Goal: Information Seeking & Learning: Learn about a topic

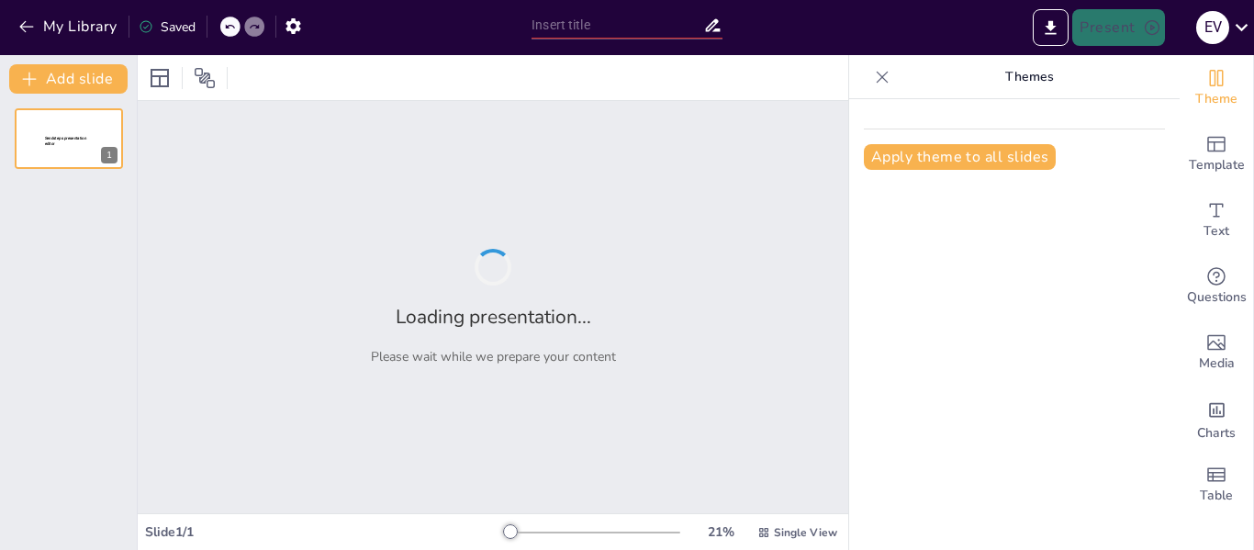
type input "laboratorio de control de calidad enla industria farmaceutica"
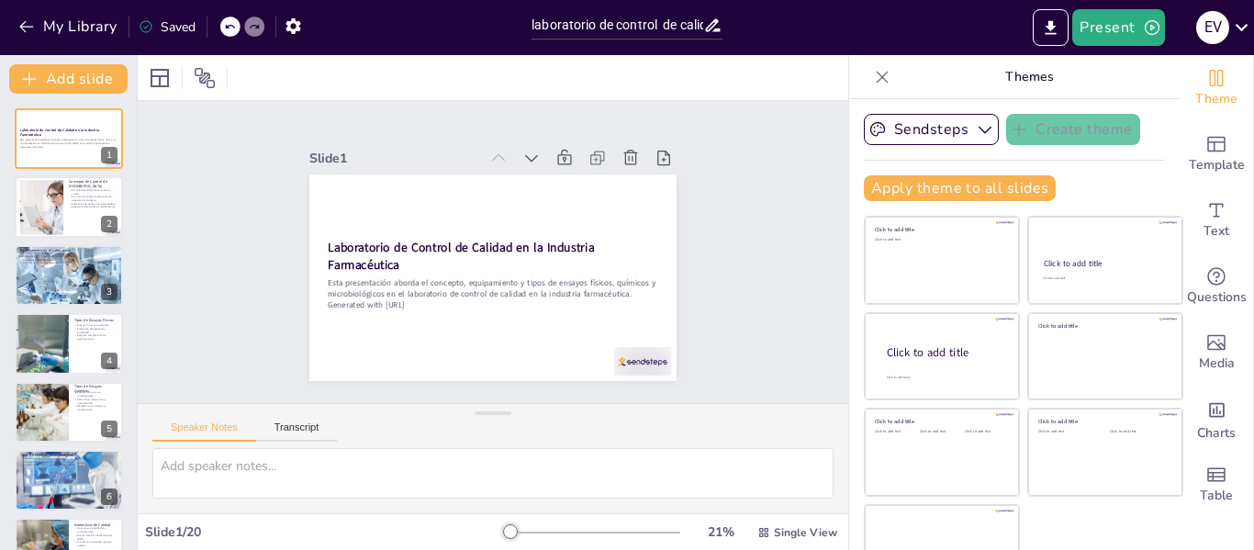
checkbox input "true"
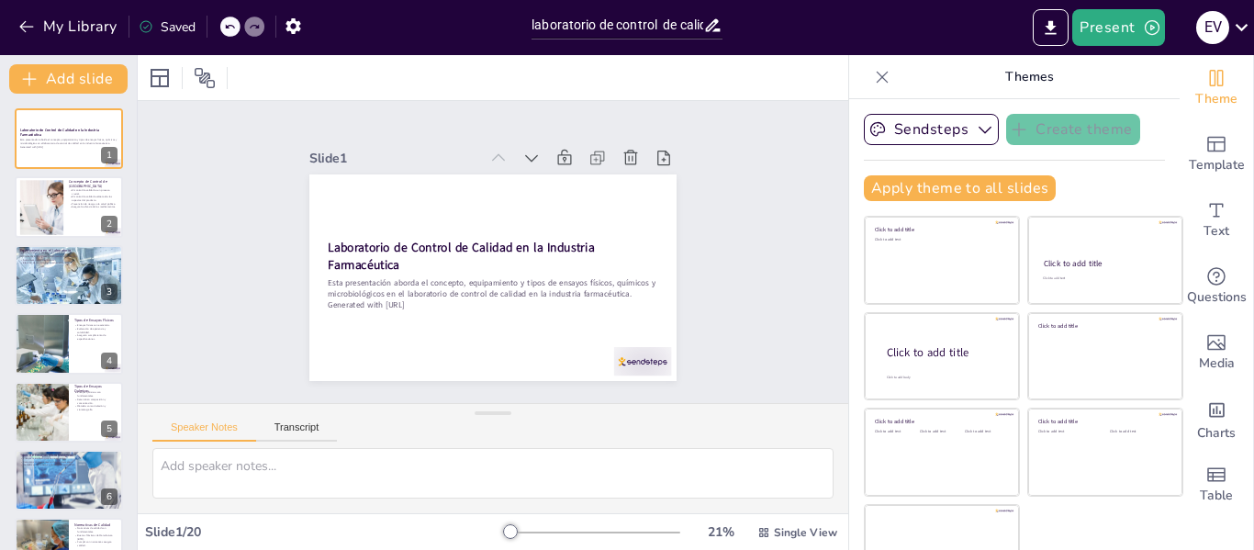
checkbox input "true"
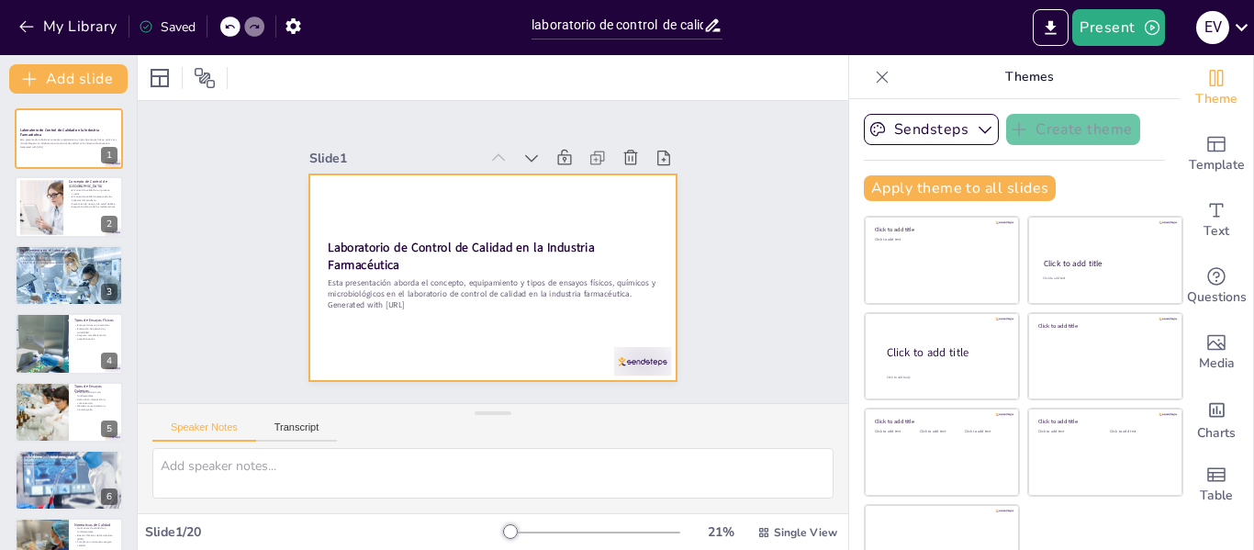
checkbox input "true"
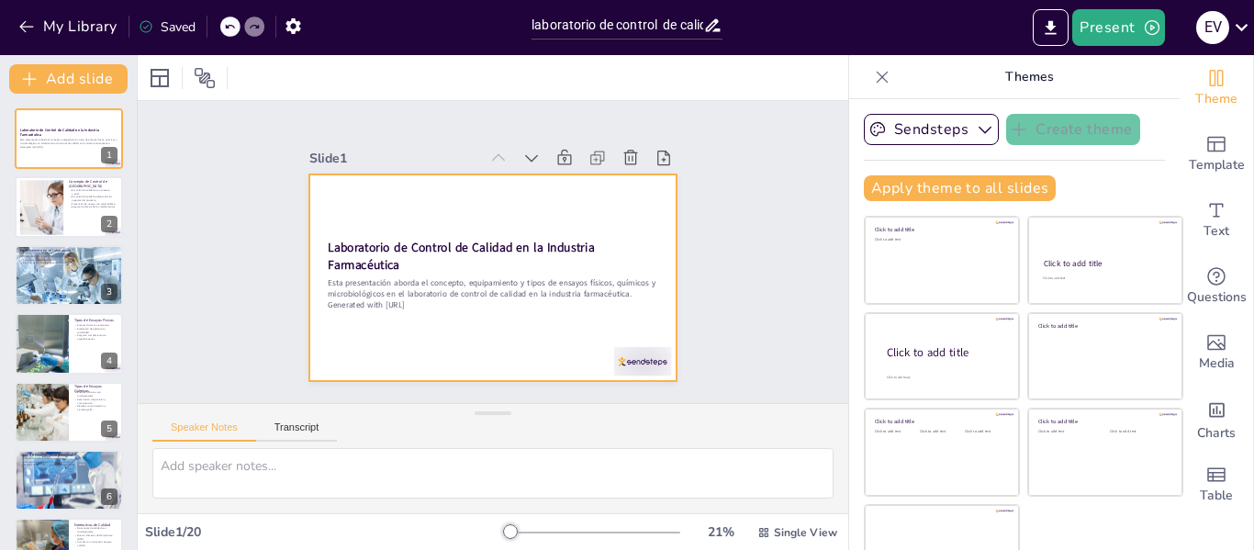
checkbox input "true"
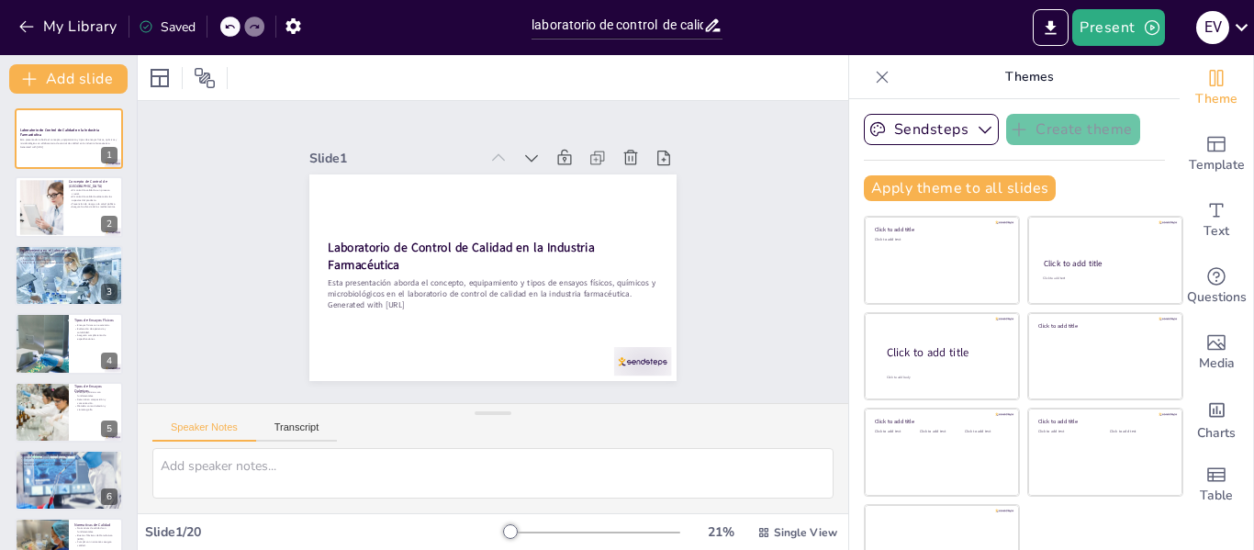
checkbox input "true"
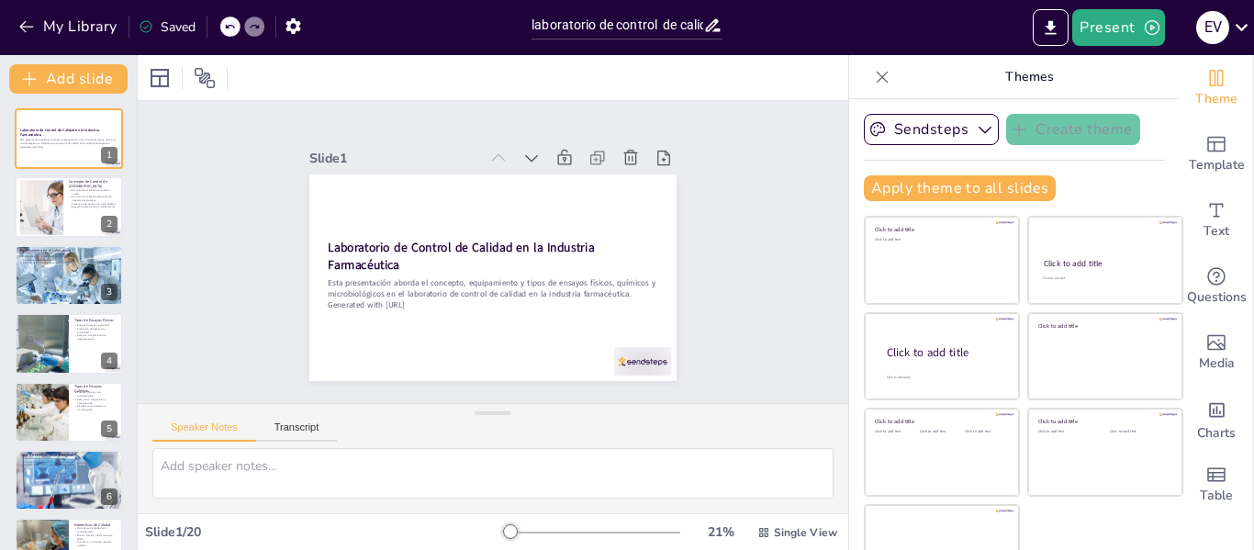
checkbox input "true"
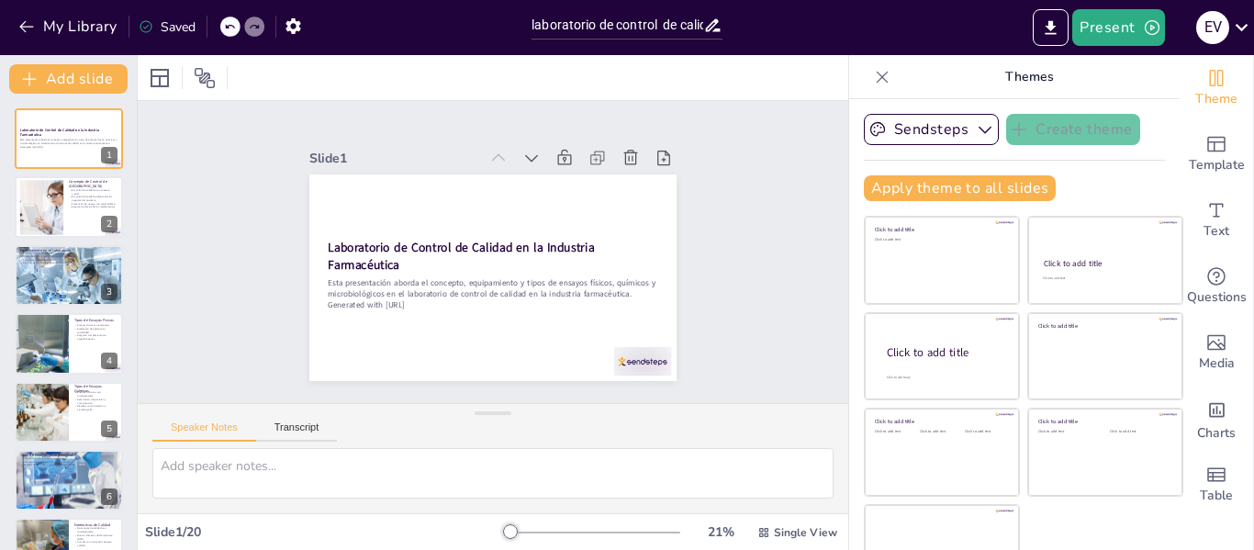
checkbox input "true"
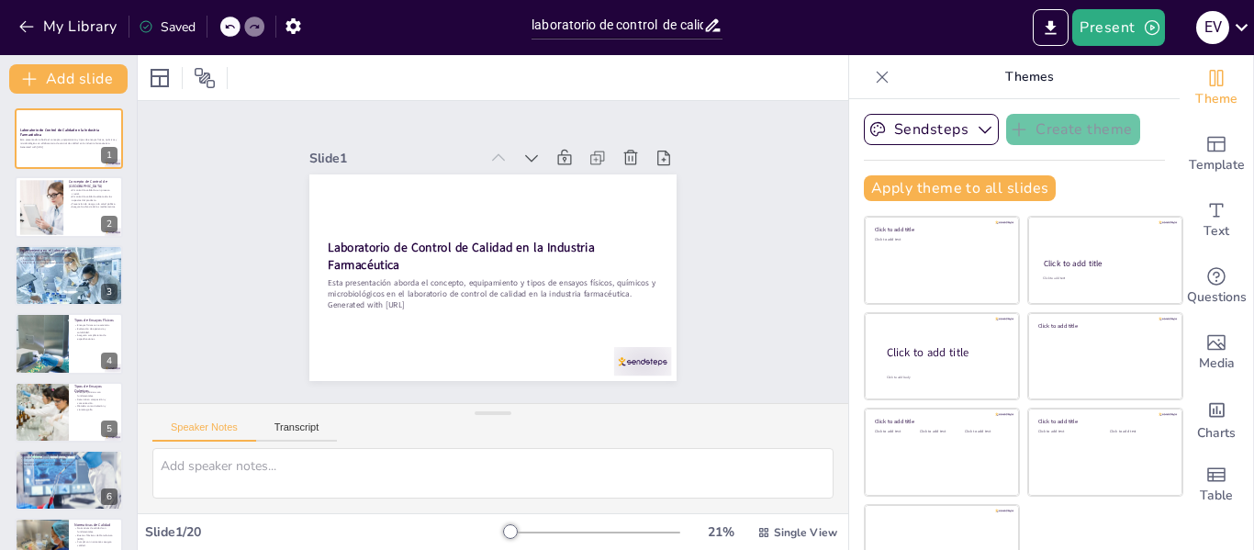
checkbox input "true"
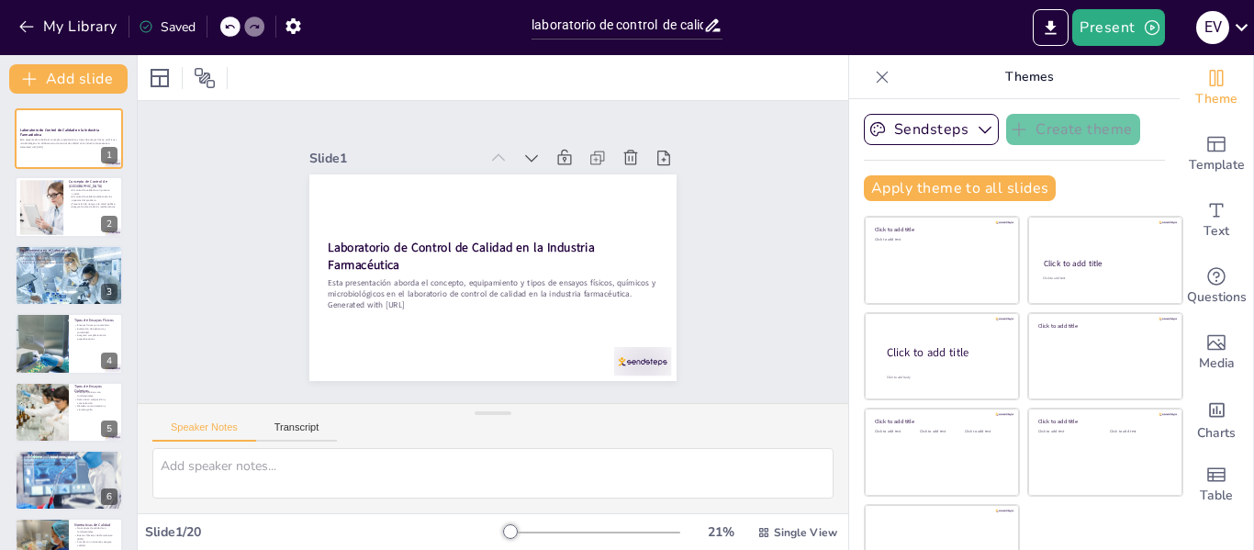
checkbox input "true"
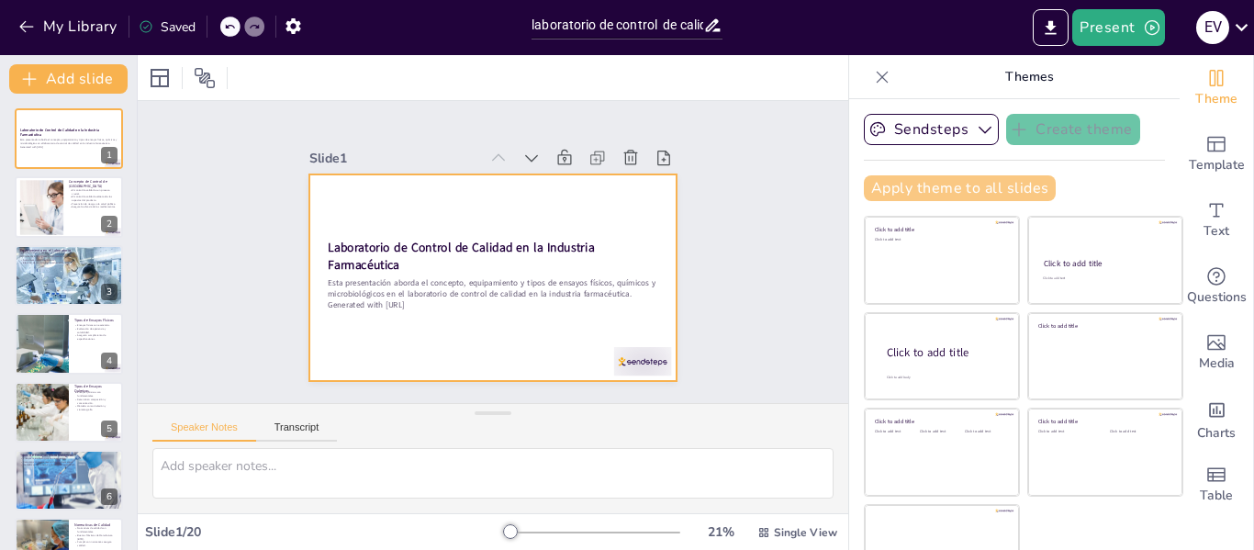
checkbox input "true"
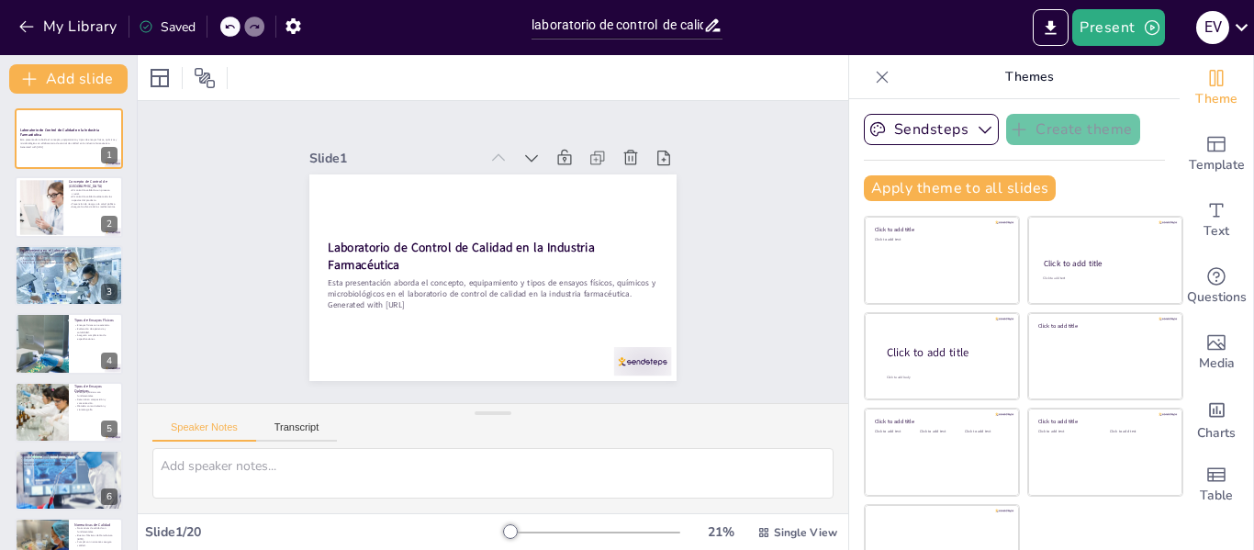
checkbox input "true"
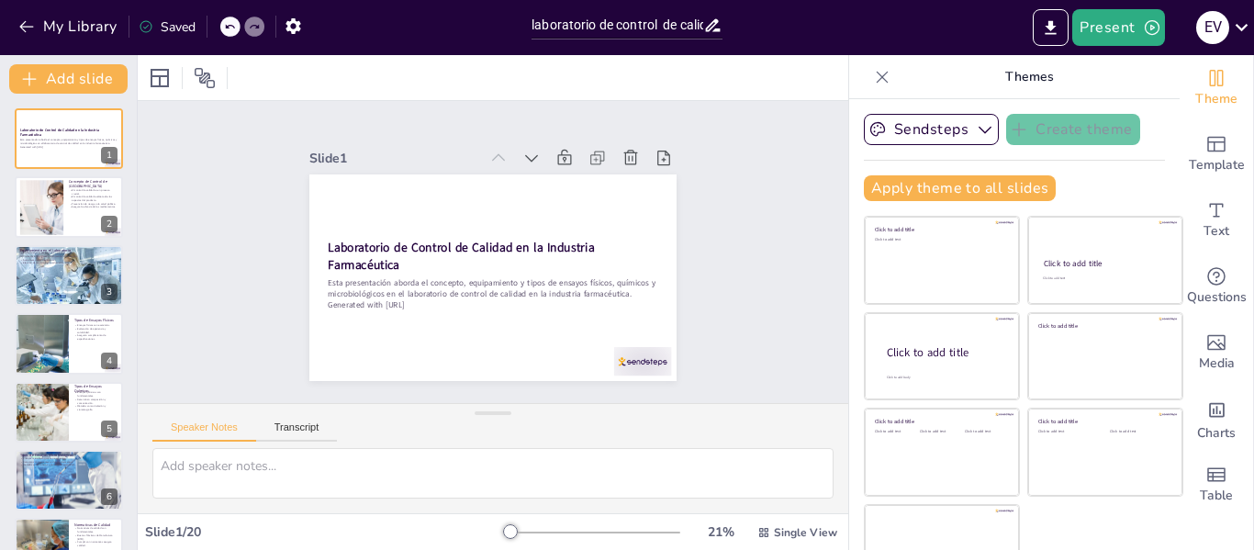
checkbox input "true"
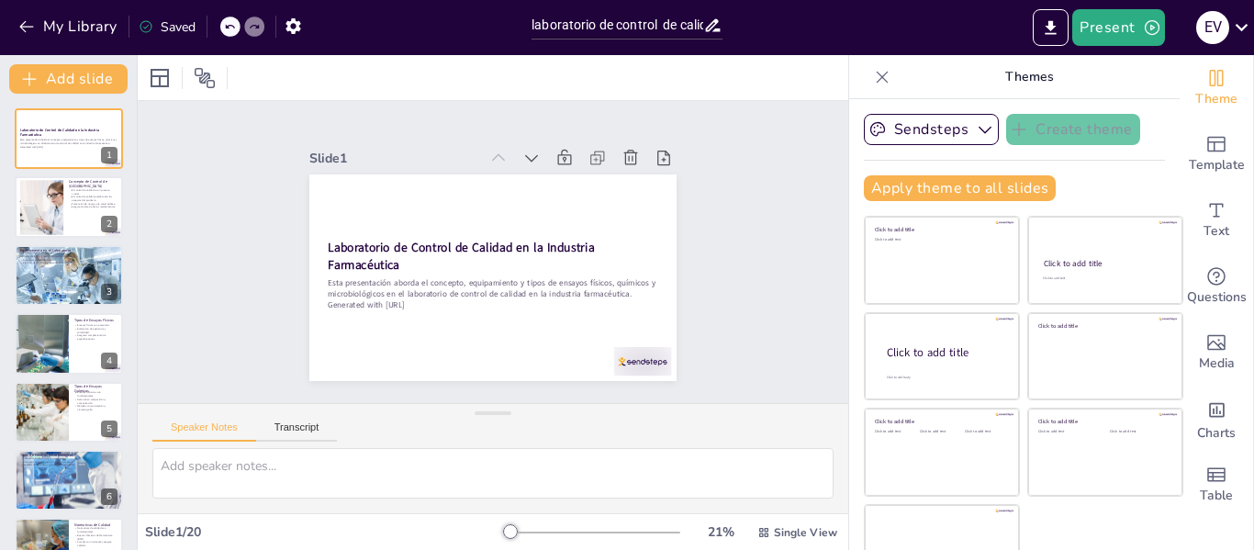
checkbox input "true"
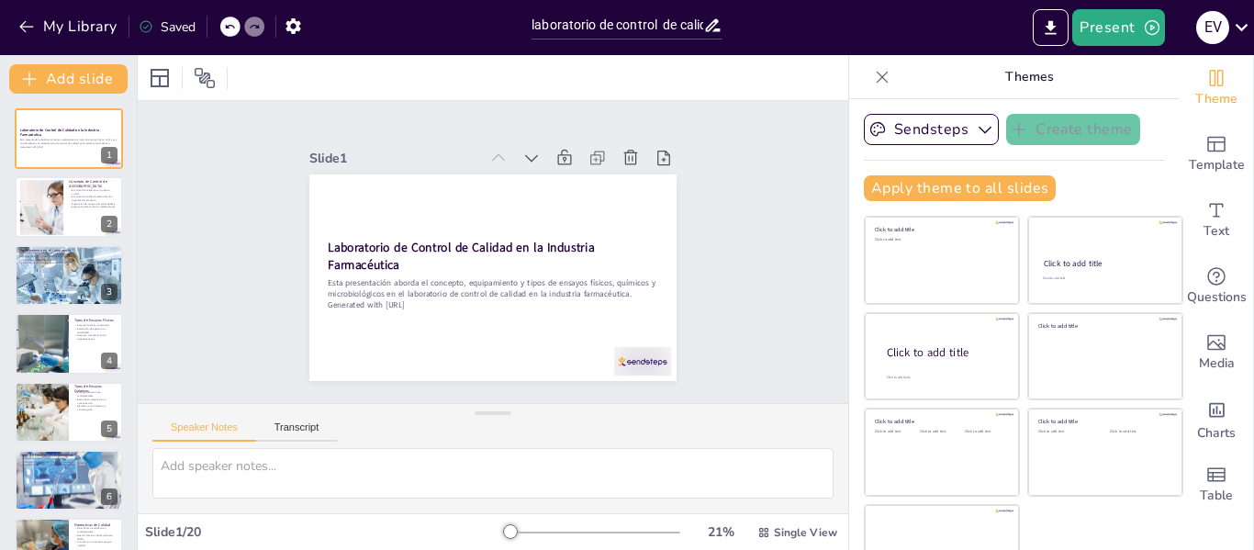
checkbox input "true"
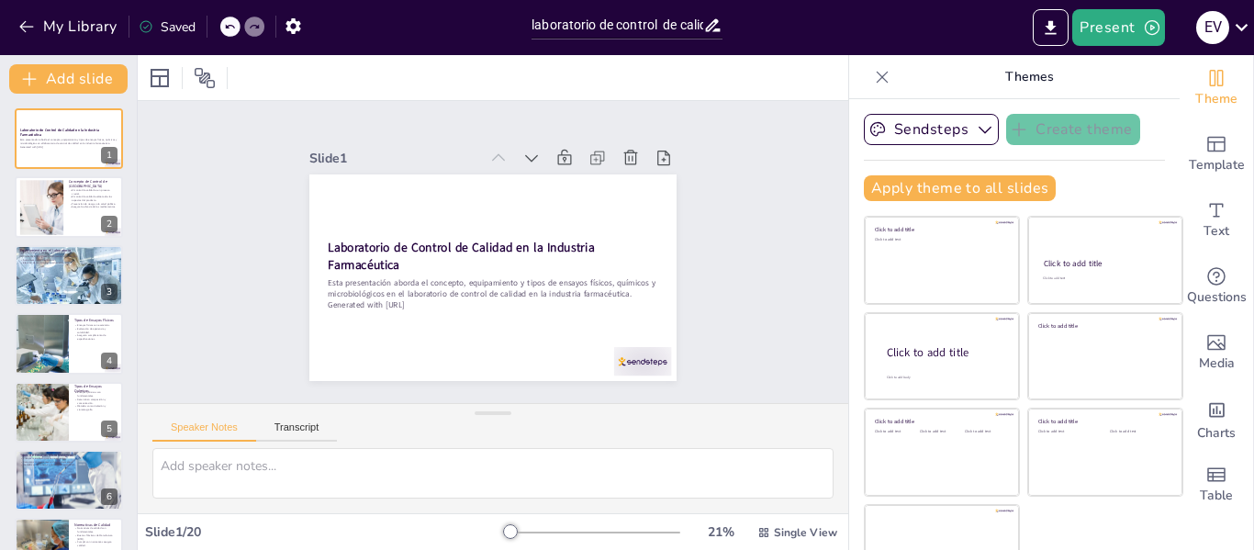
click at [758, 180] on div "Slide 1 Laboratorio de Control de Calidad en la Industria Farmacéutica Esta pre…" at bounding box center [493, 251] width 738 height 375
checkbox input "true"
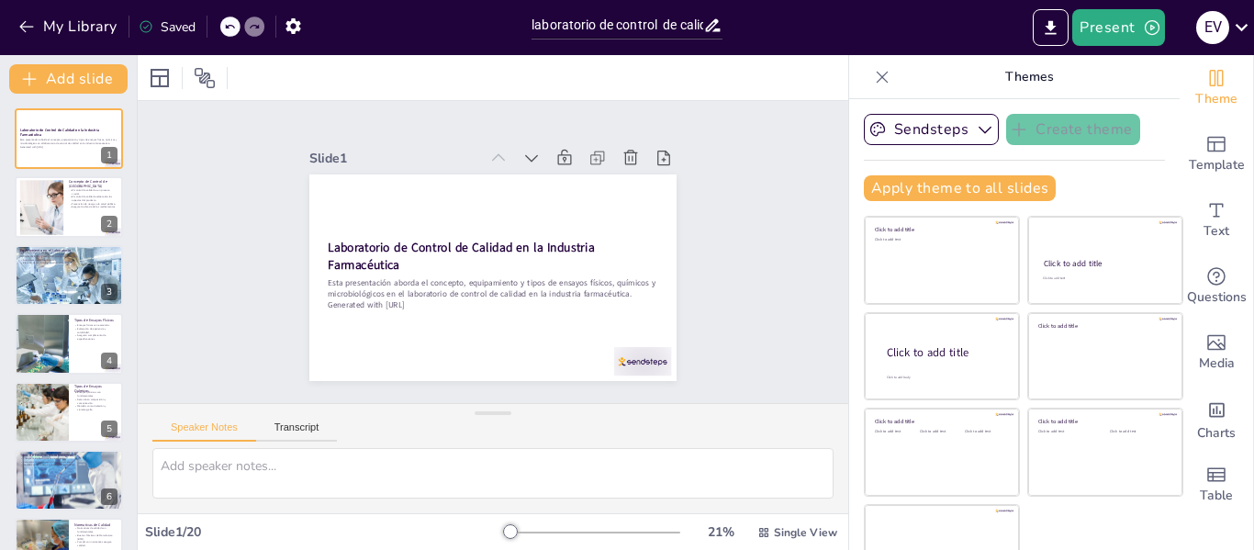
checkbox input "true"
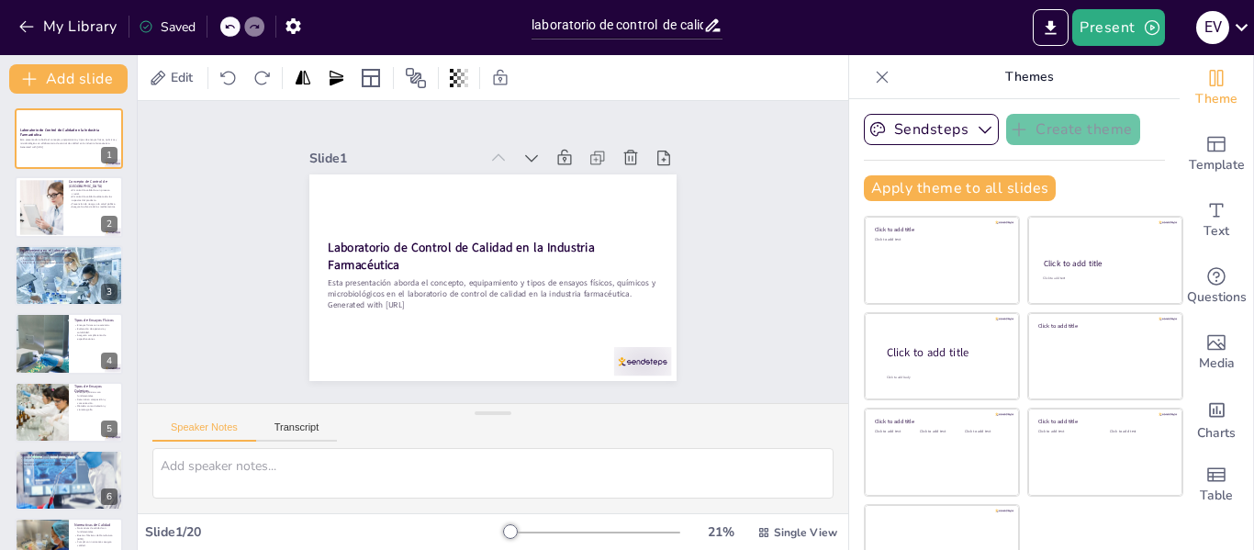
checkbox input "true"
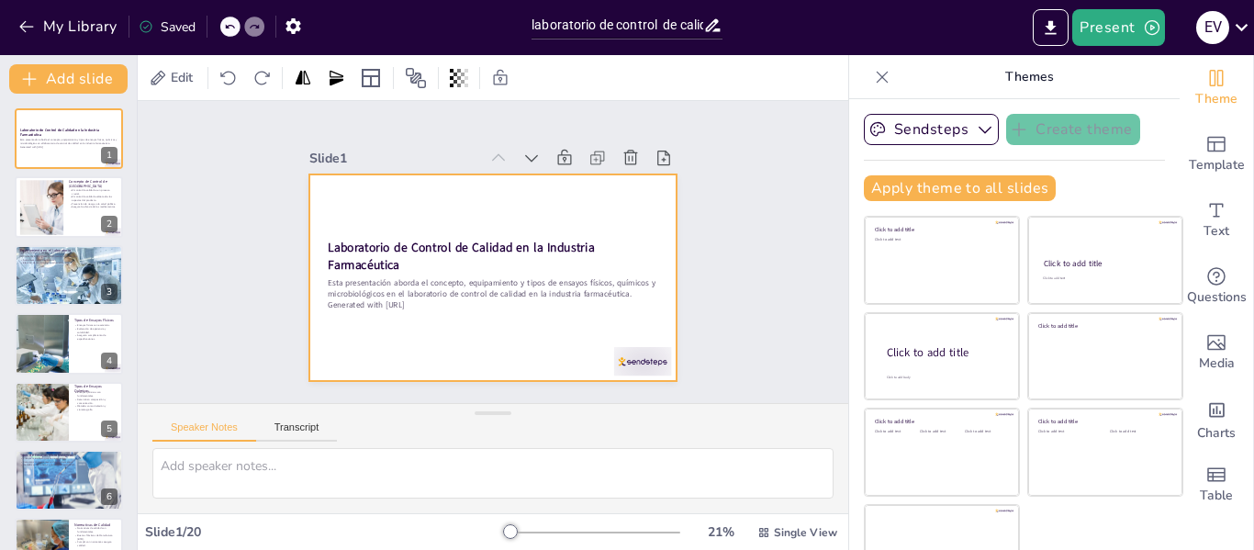
checkbox input "true"
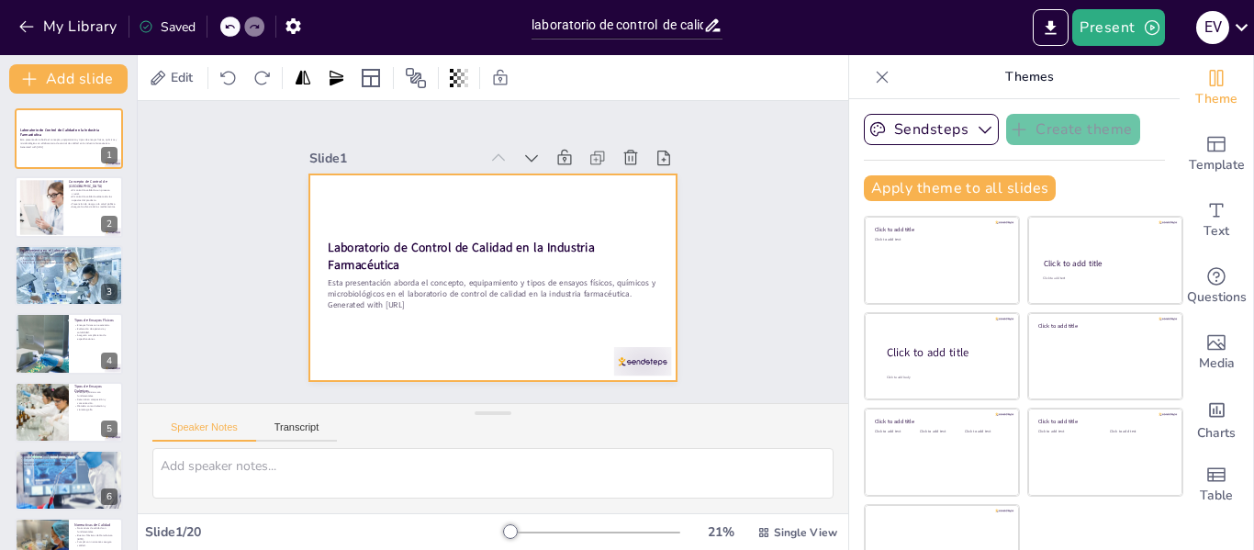
checkbox input "true"
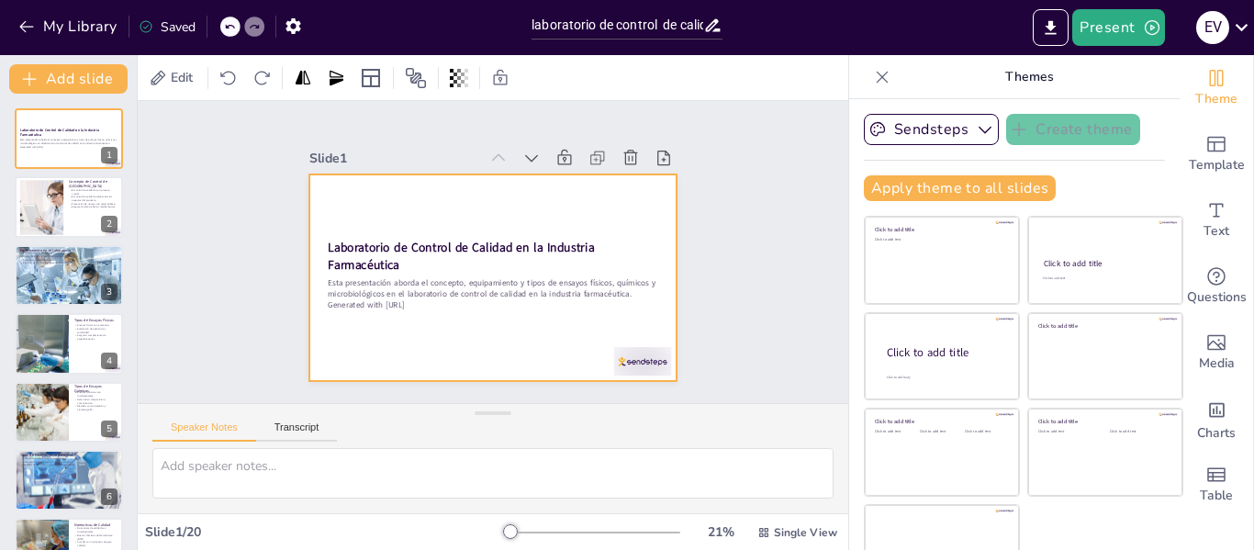
checkbox input "true"
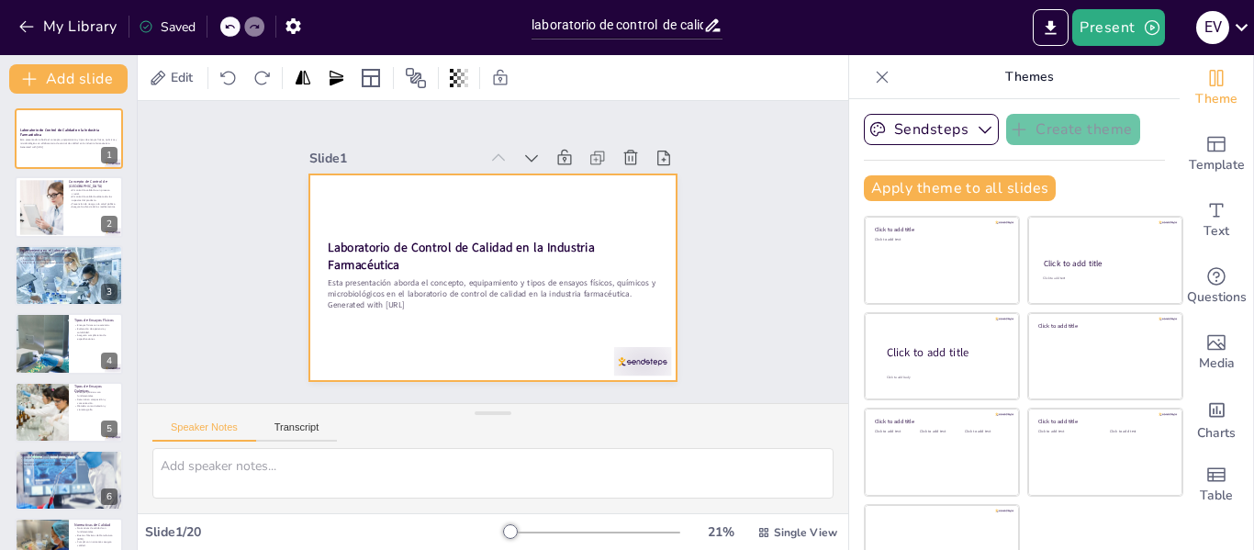
checkbox input "true"
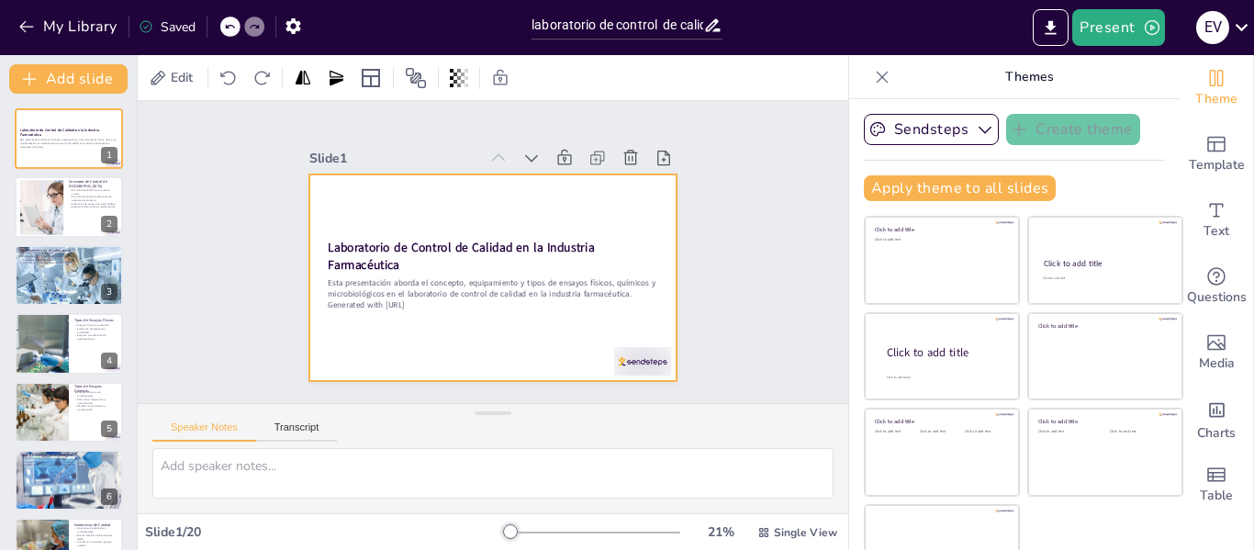
checkbox input "true"
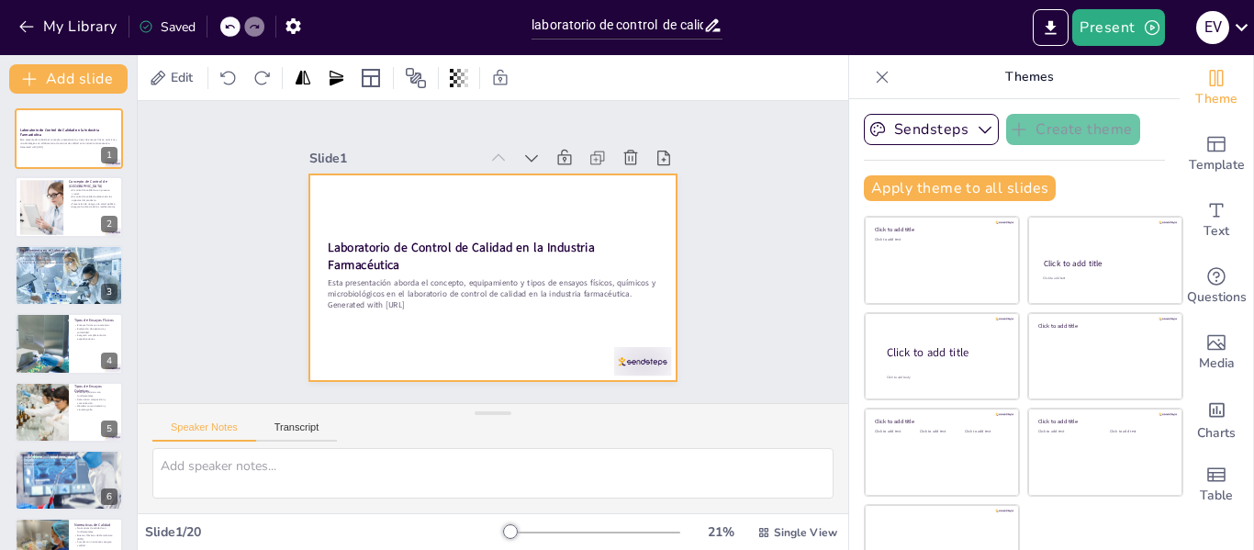
checkbox input "true"
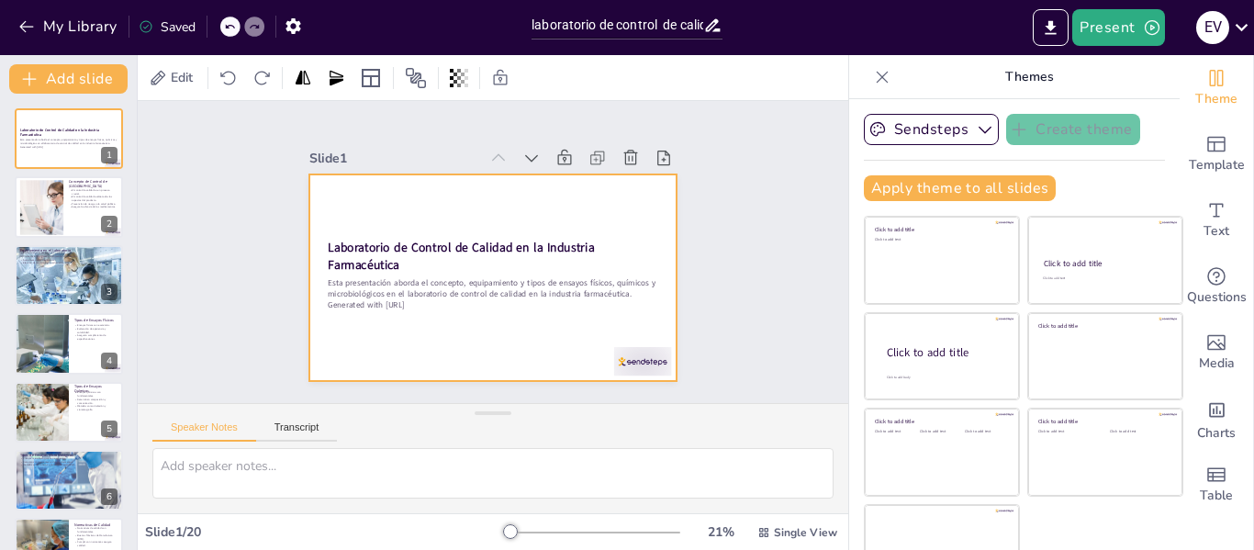
checkbox input "true"
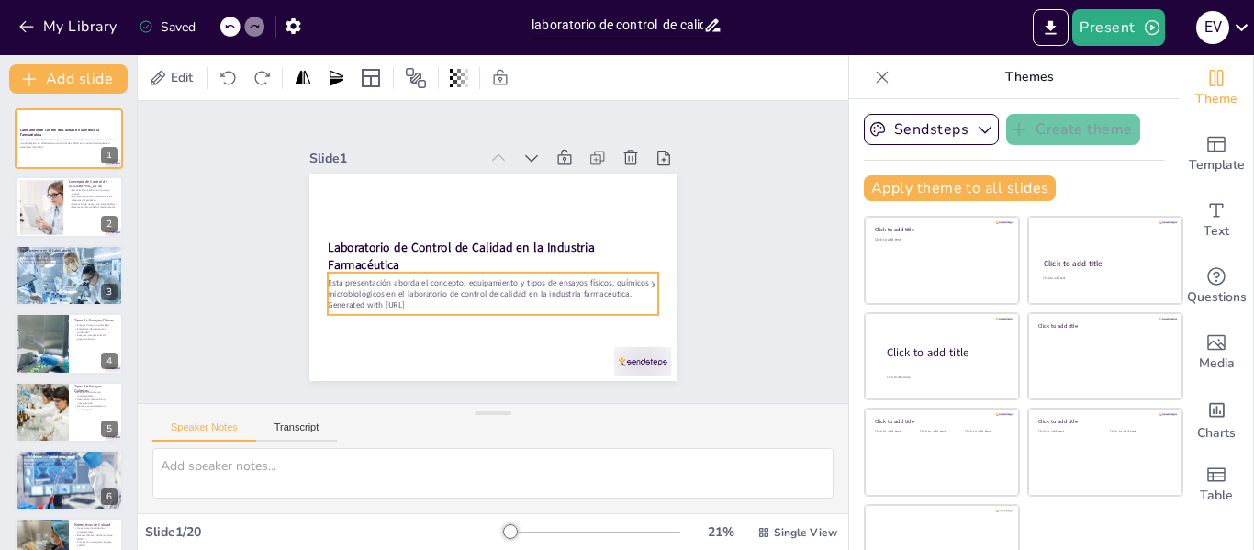
checkbox input "true"
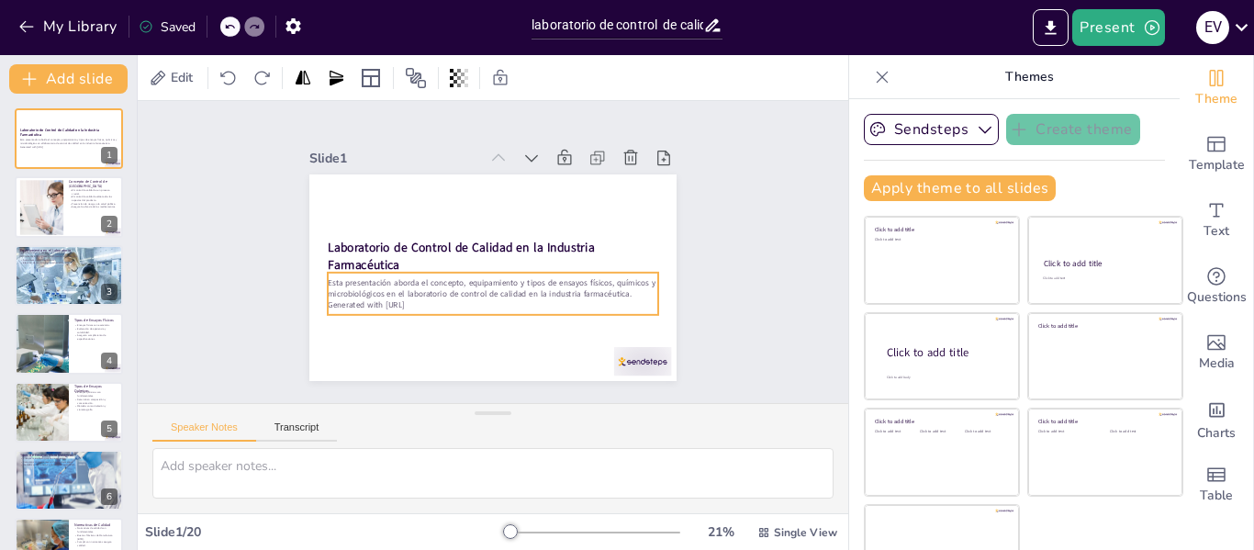
checkbox input "true"
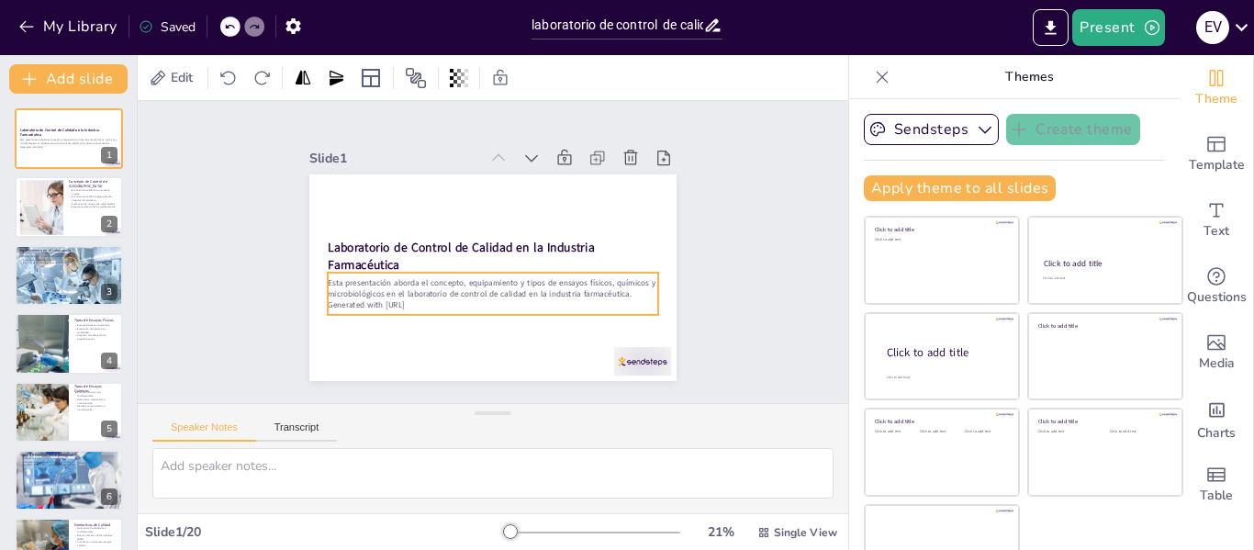
checkbox input "true"
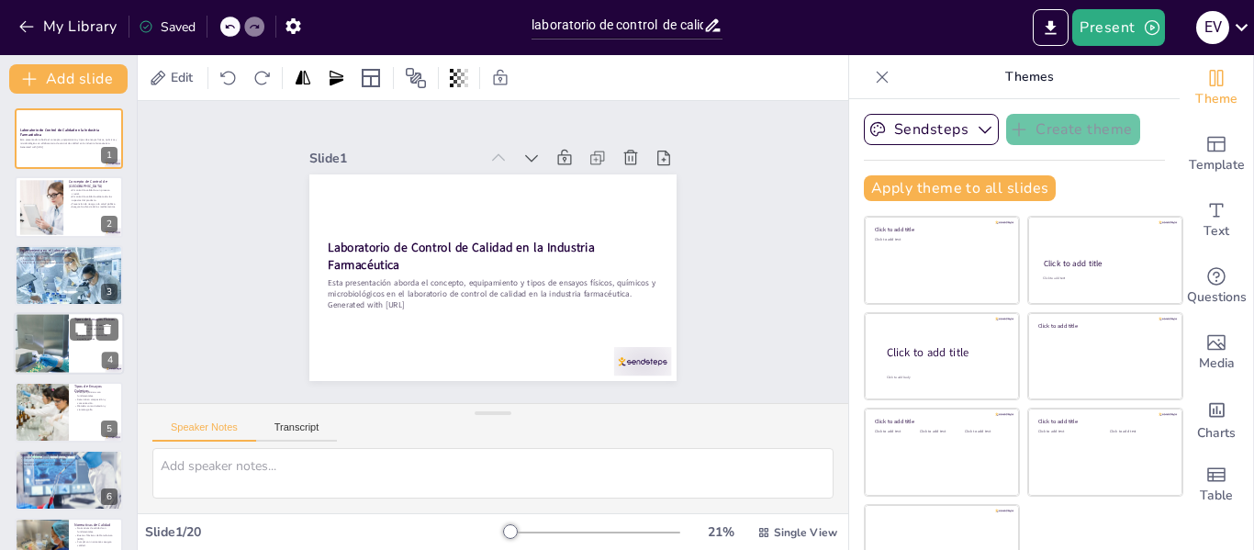
checkbox input "true"
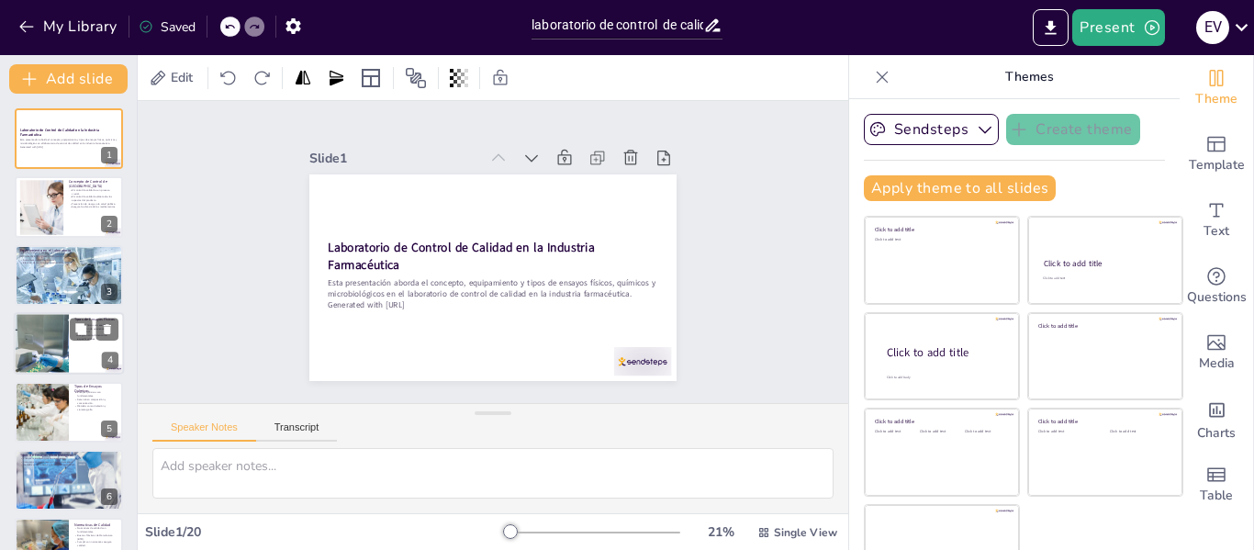
checkbox input "true"
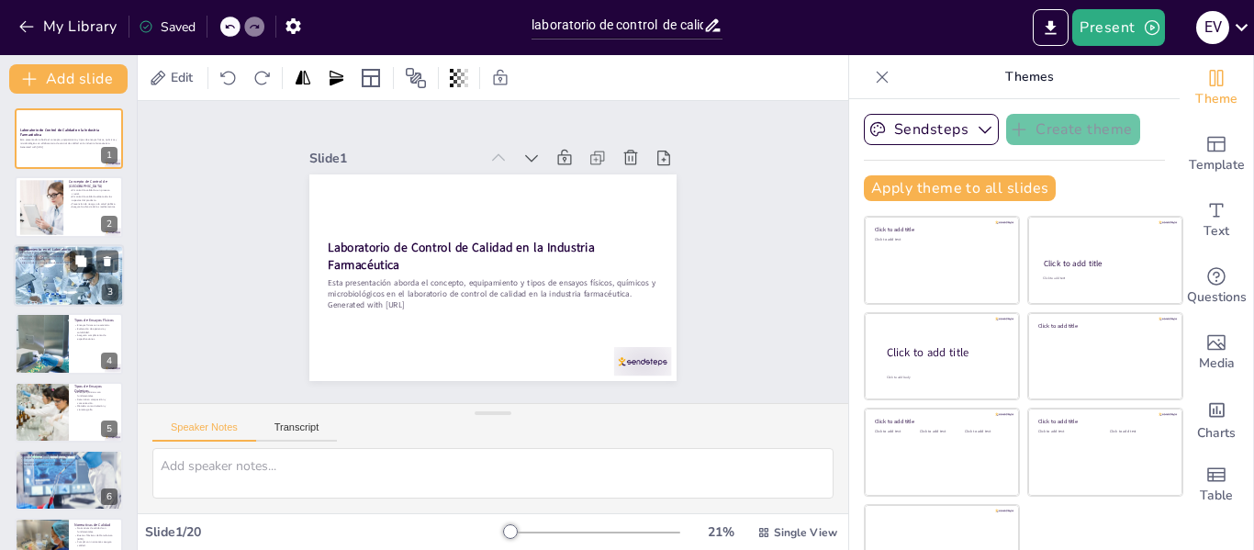
checkbox input "true"
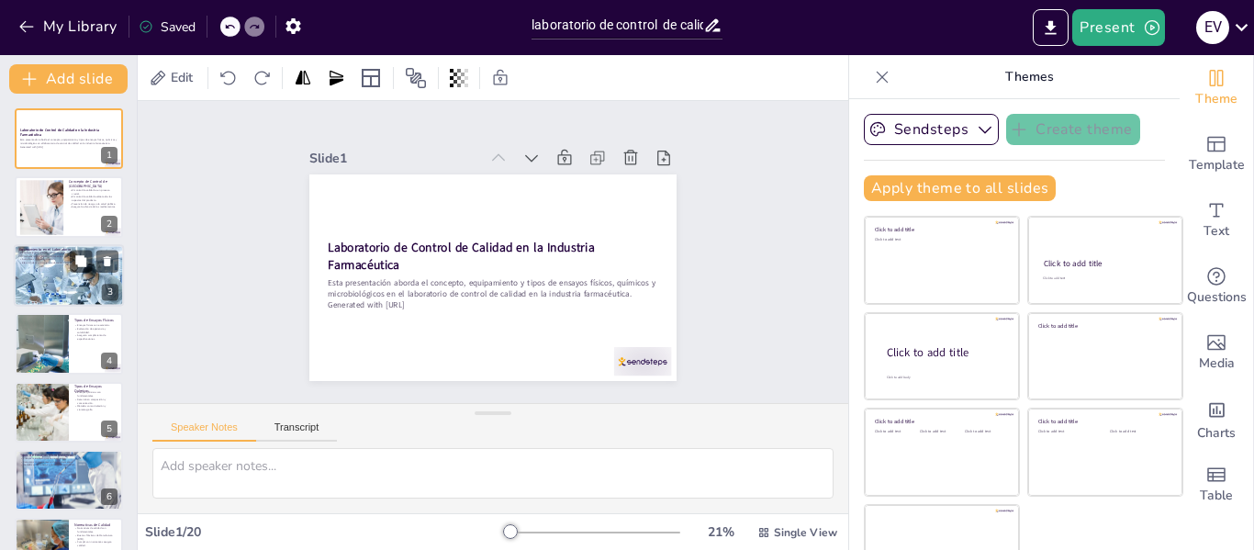
checkbox input "true"
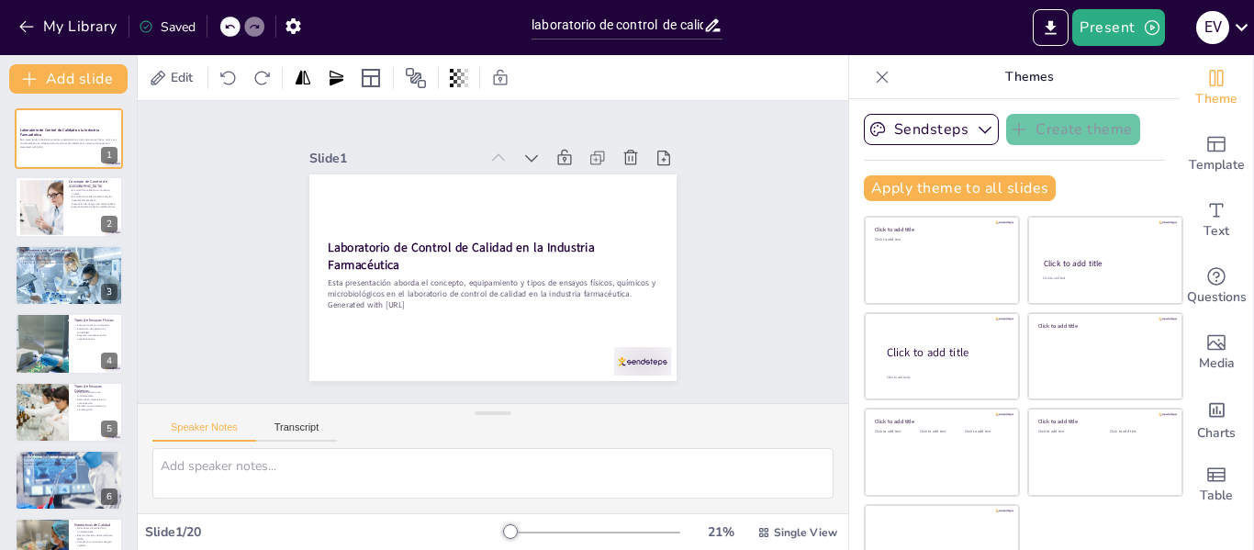
checkbox input "true"
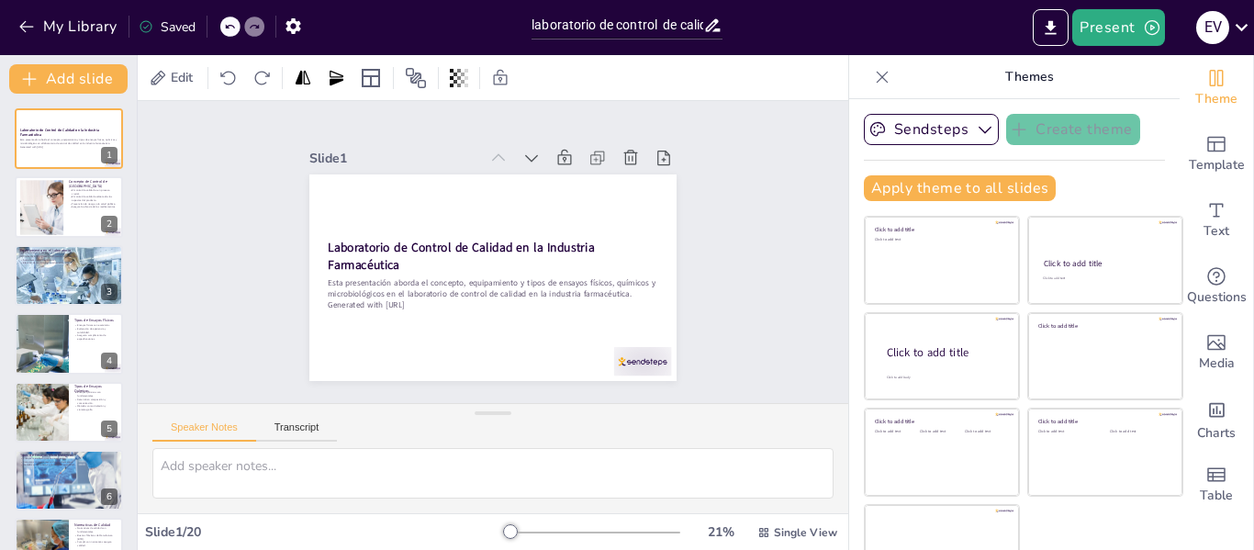
checkbox input "true"
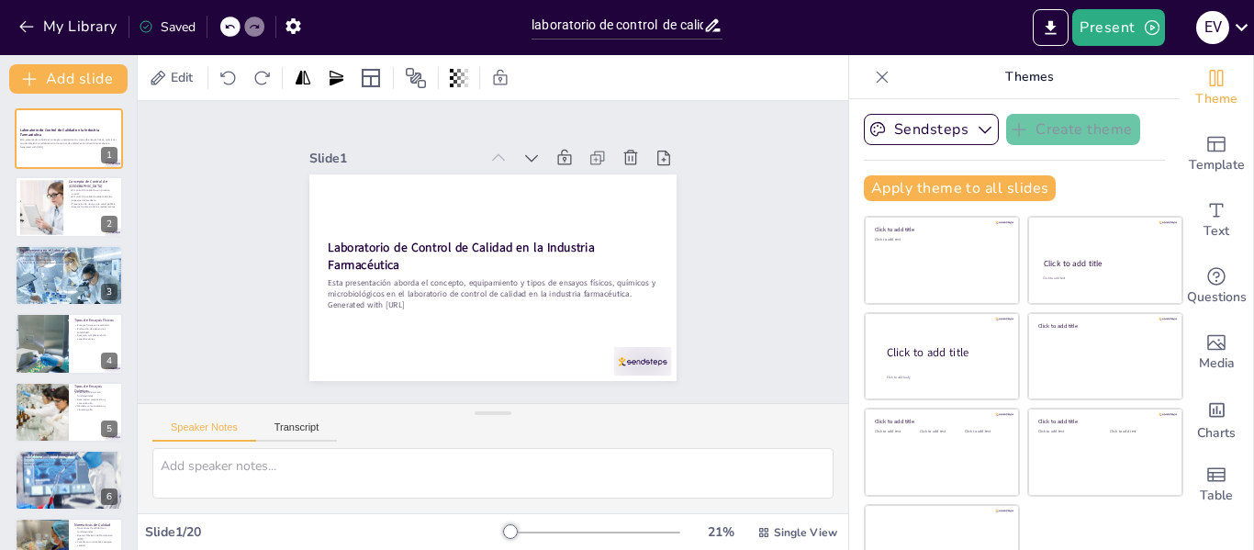
checkbox input "true"
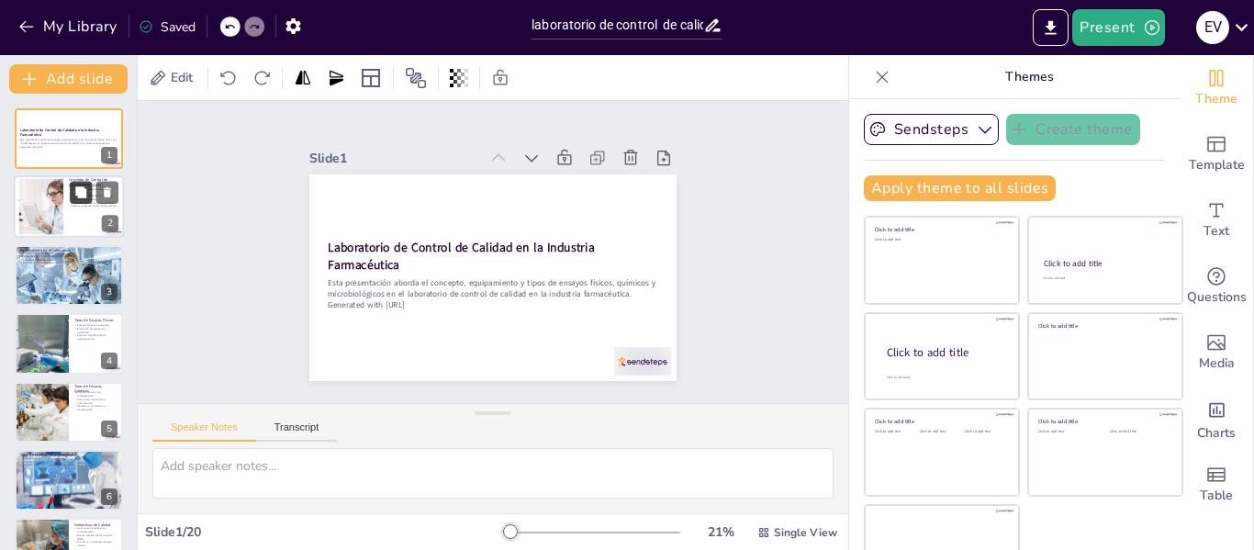
checkbox input "true"
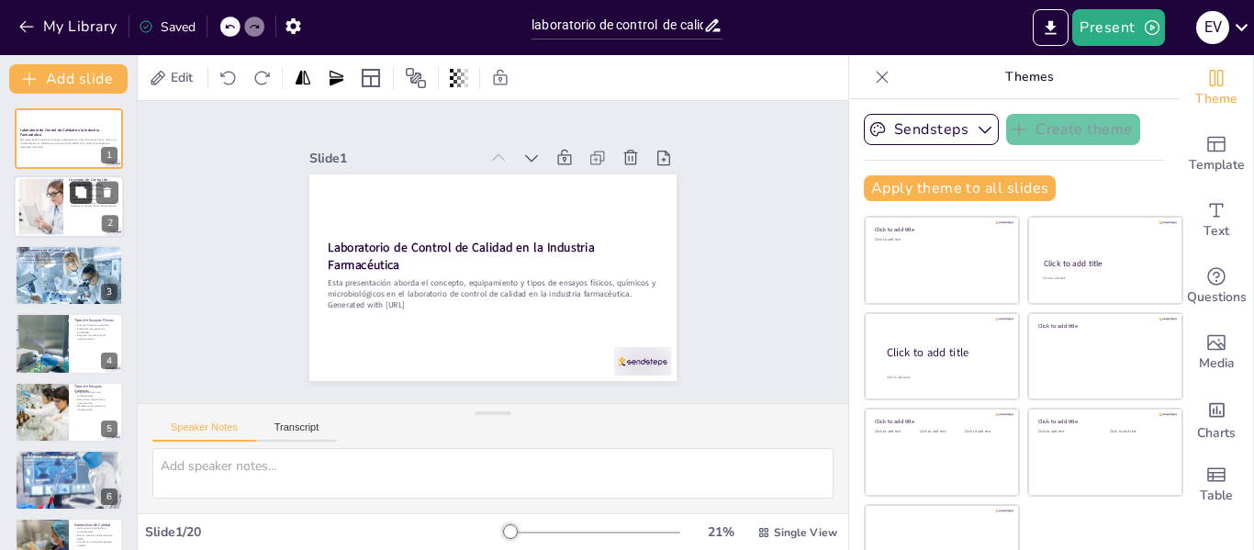
checkbox input "true"
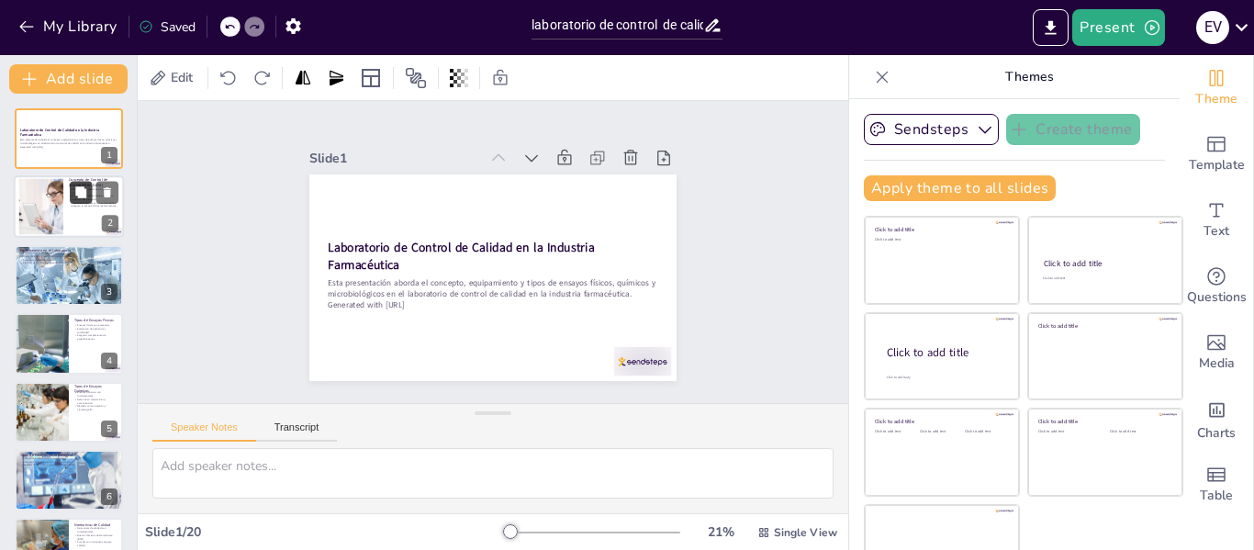
checkbox input "true"
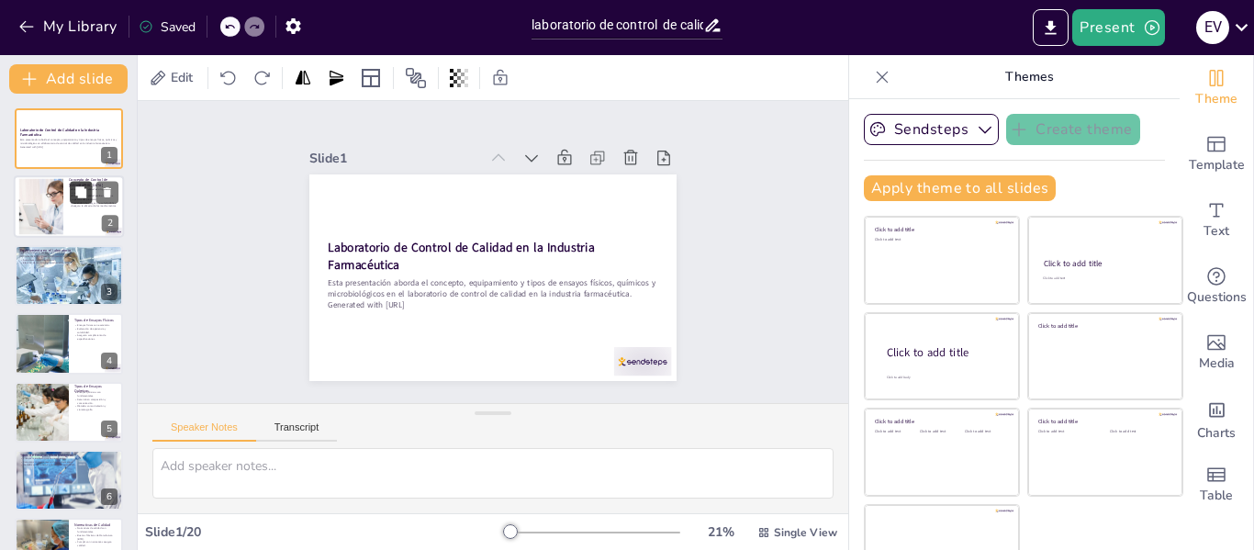
click at [79, 187] on icon at bounding box center [80, 192] width 11 height 11
type textarea "El control de calidad es fundamental en la industria farmacéutica, ya que asegu…"
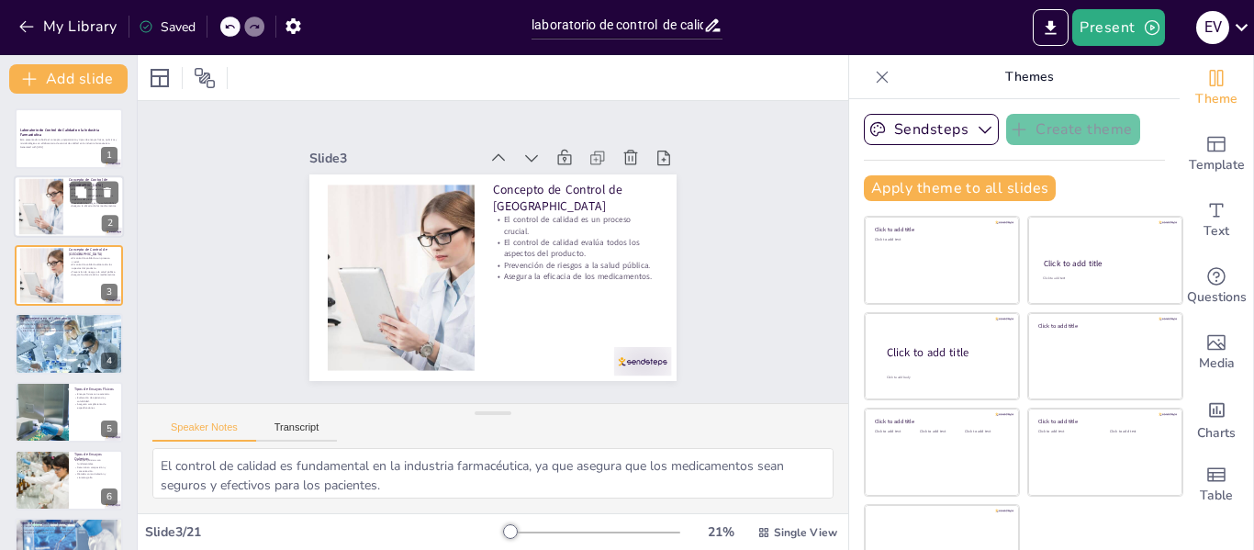
checkbox input "true"
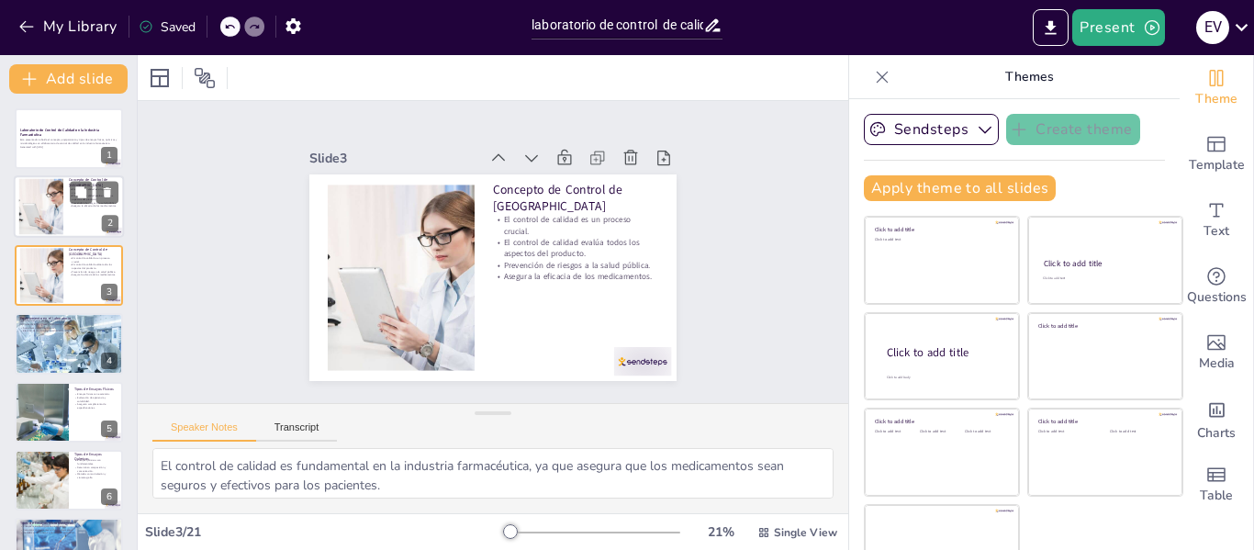
checkbox input "true"
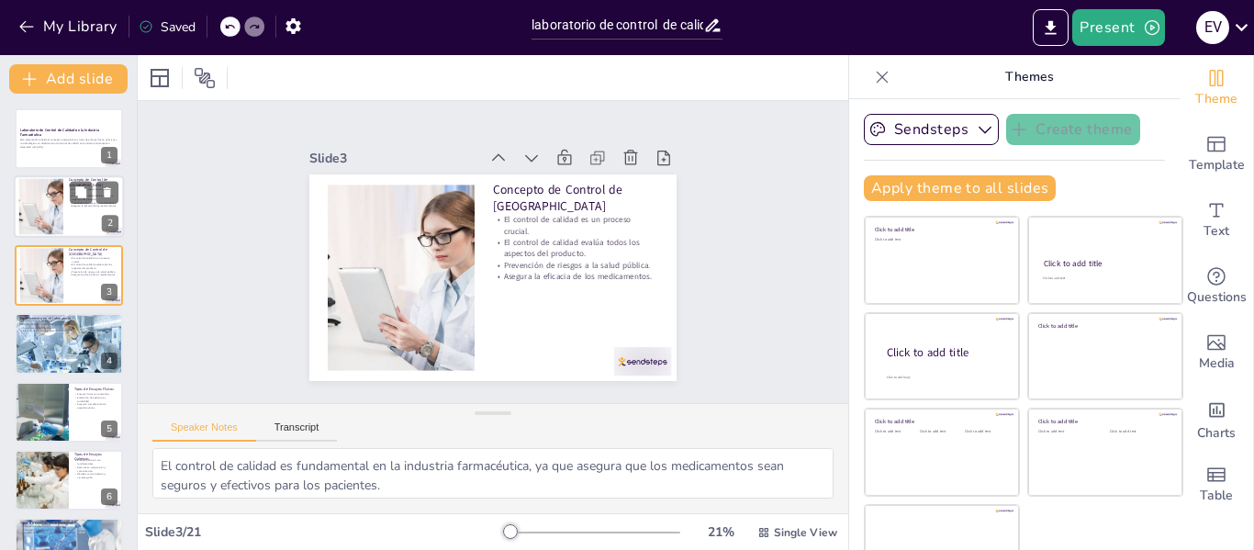
checkbox input "true"
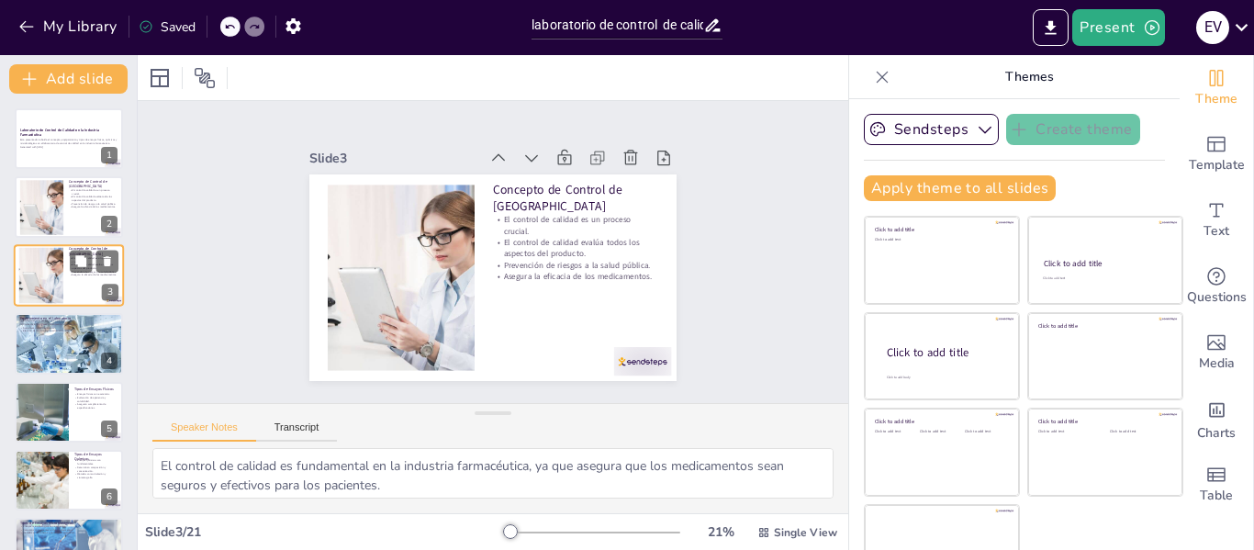
checkbox input "true"
click at [91, 272] on button at bounding box center [81, 261] width 22 height 22
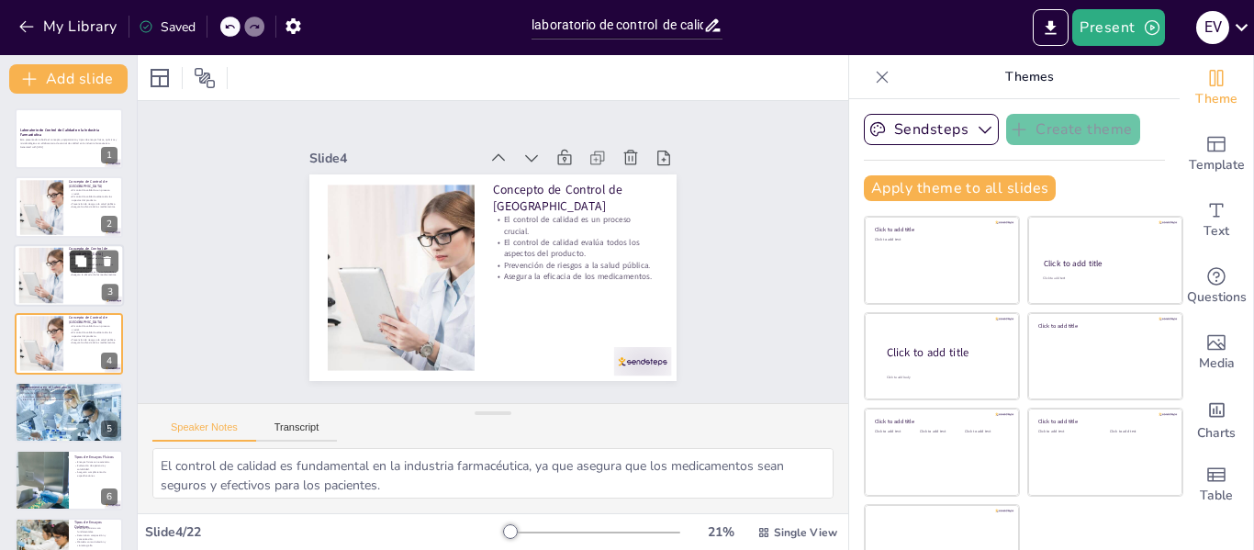
scroll to position [22, 0]
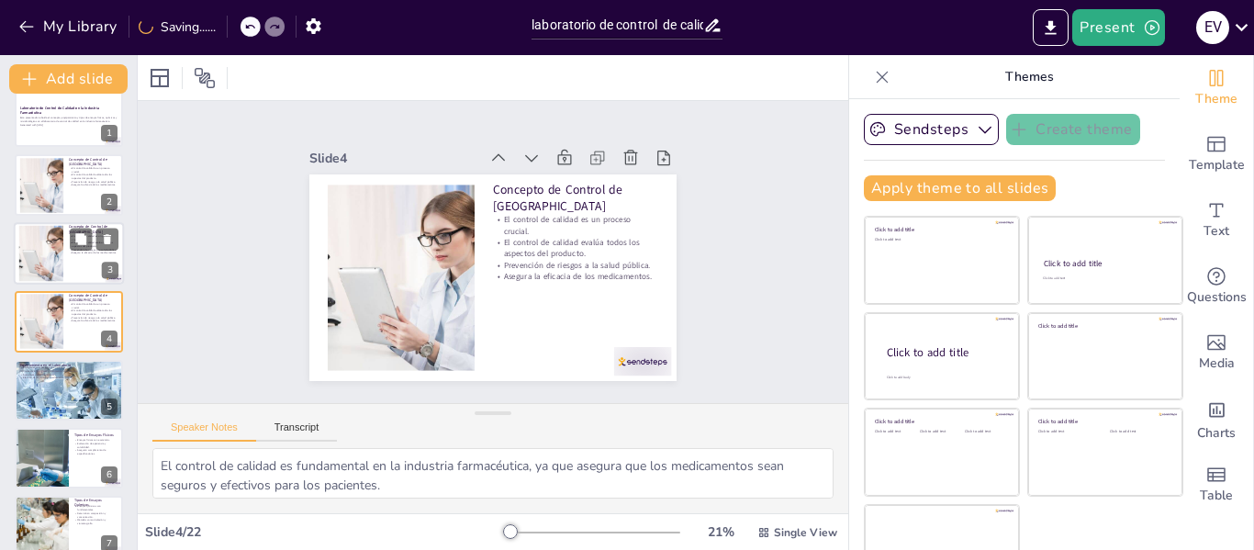
click at [73, 253] on p "Asegura la eficacia de los medicamentos." at bounding box center [94, 254] width 50 height 4
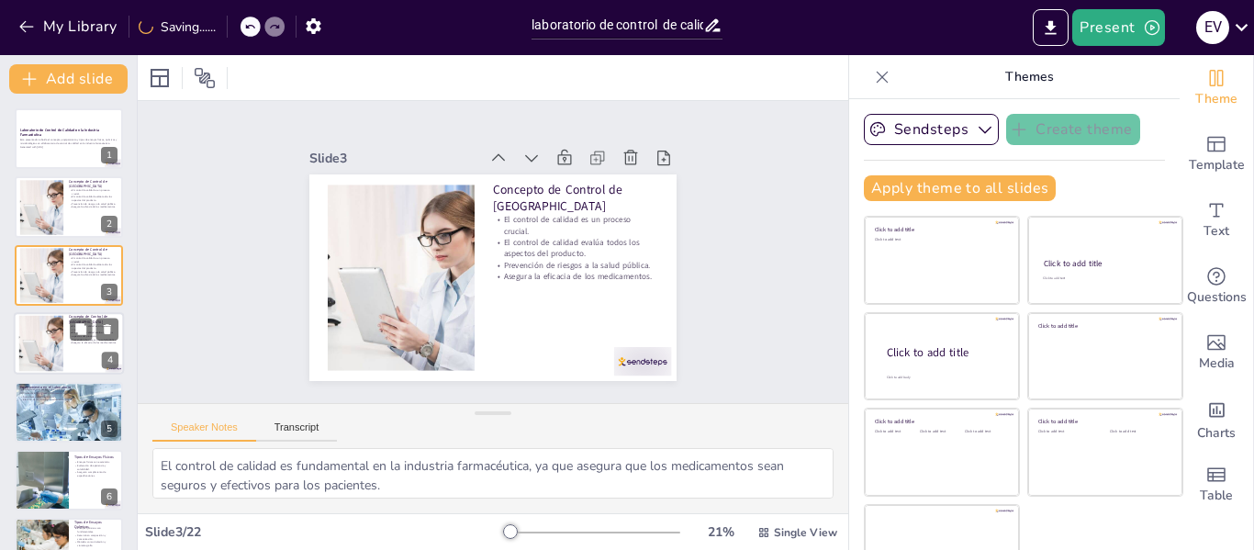
click at [94, 352] on div at bounding box center [69, 343] width 110 height 62
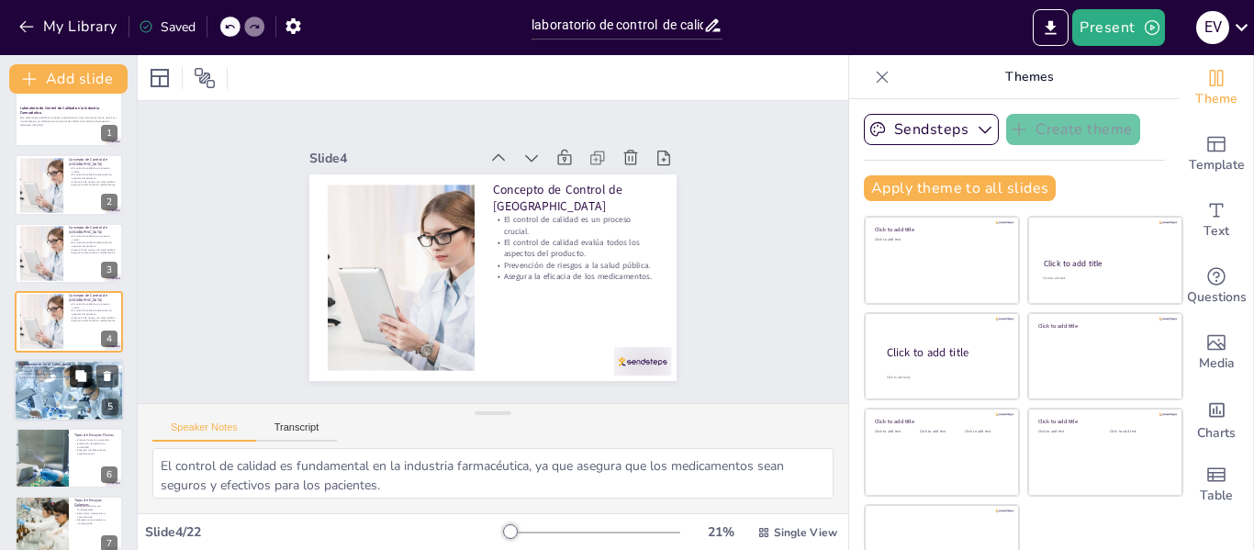
click at [83, 375] on icon at bounding box center [80, 375] width 11 height 11
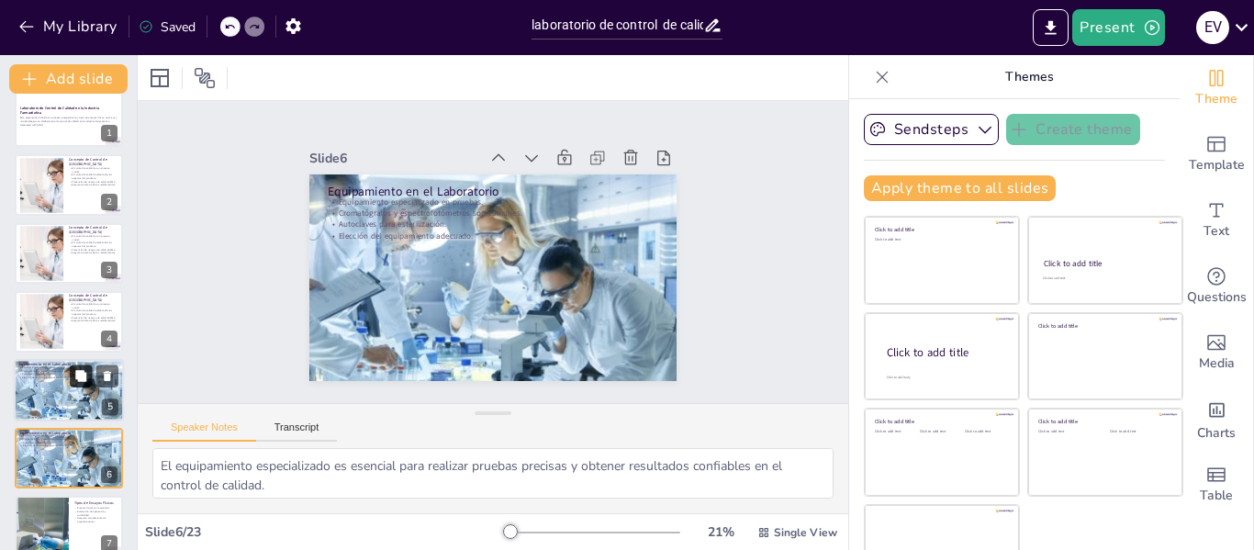
scroll to position [159, 0]
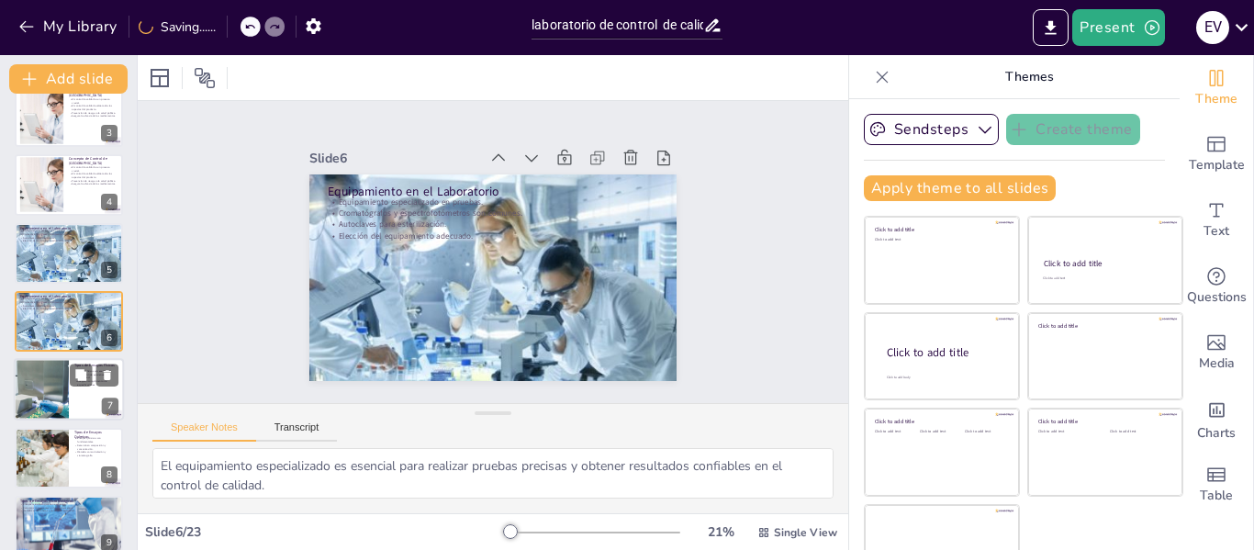
click at [48, 404] on div at bounding box center [41, 390] width 94 height 62
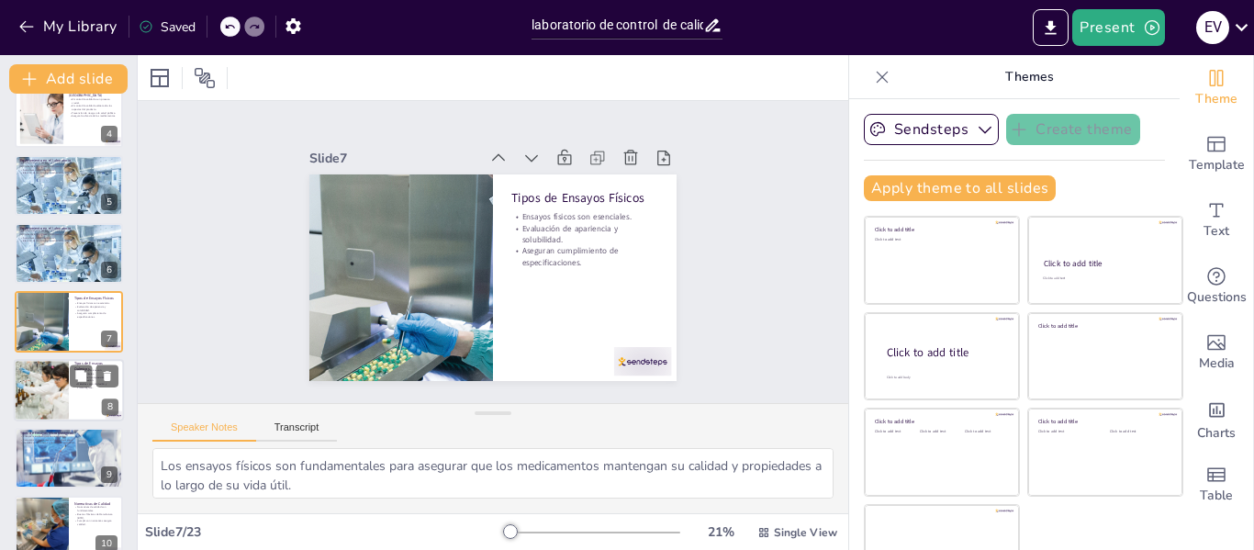
click at [59, 416] on div at bounding box center [41, 390] width 84 height 62
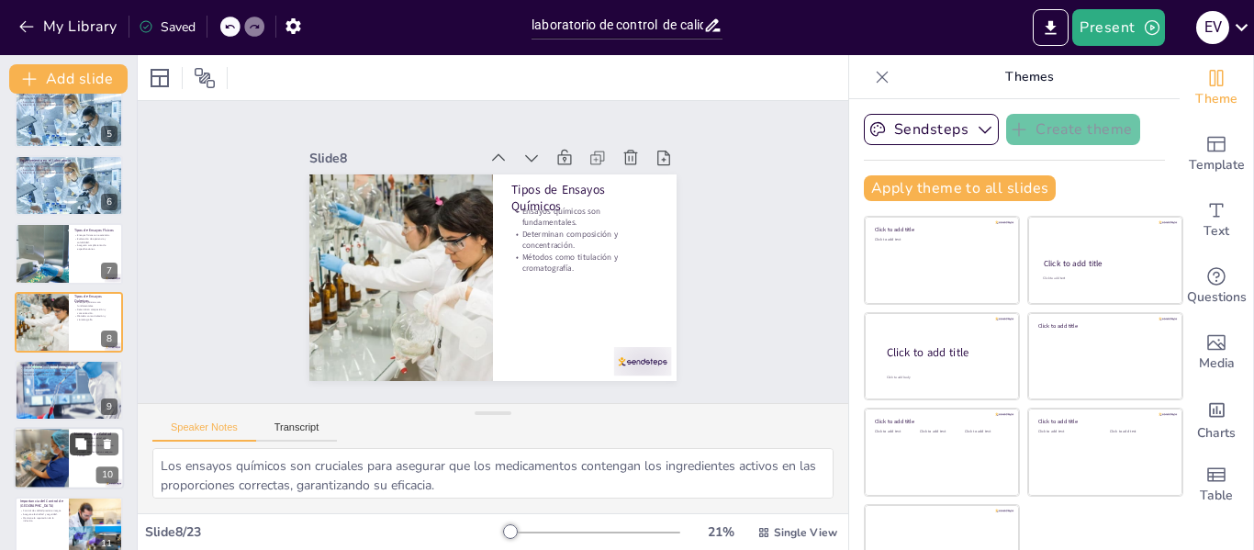
click at [76, 435] on button at bounding box center [81, 444] width 22 height 22
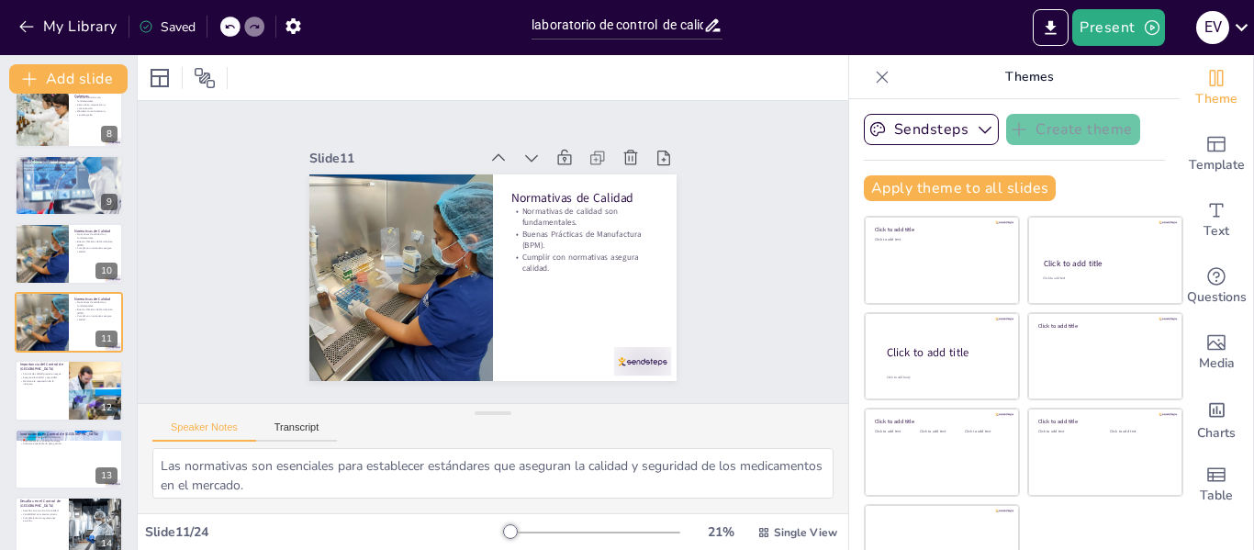
click at [81, 495] on div "Laboratorio de Control de Calidad en la Industria Farmacéutica Esta presentació…" at bounding box center [68, 425] width 137 height 1632
click at [84, 466] on div at bounding box center [69, 459] width 110 height 62
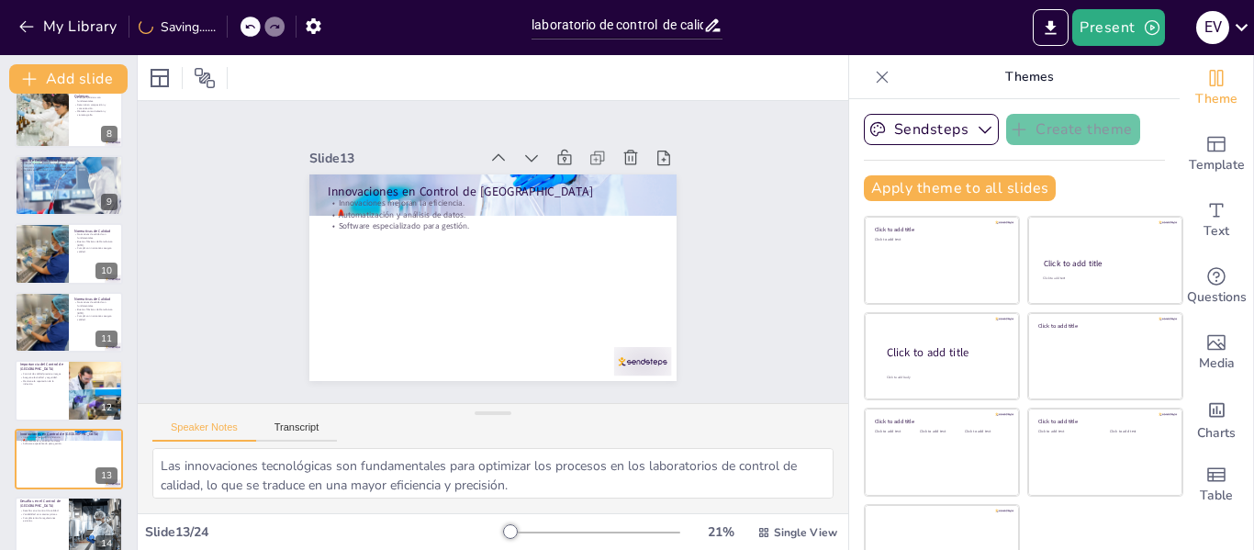
scroll to position [636, 0]
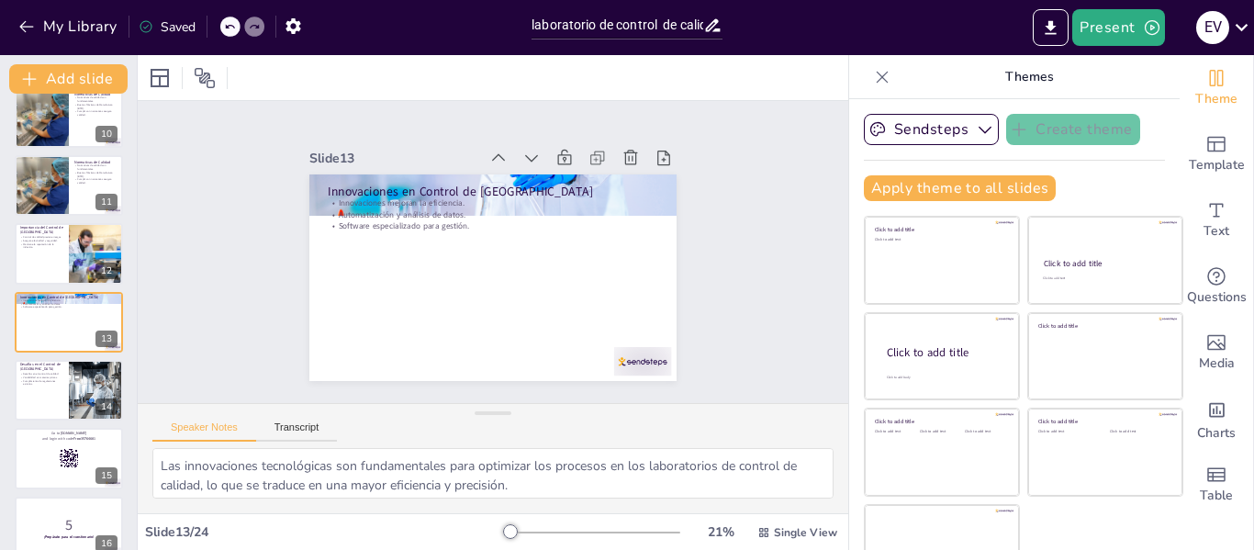
click at [68, 439] on p "and login with code Free35764681" at bounding box center [68, 439] width 97 height 6
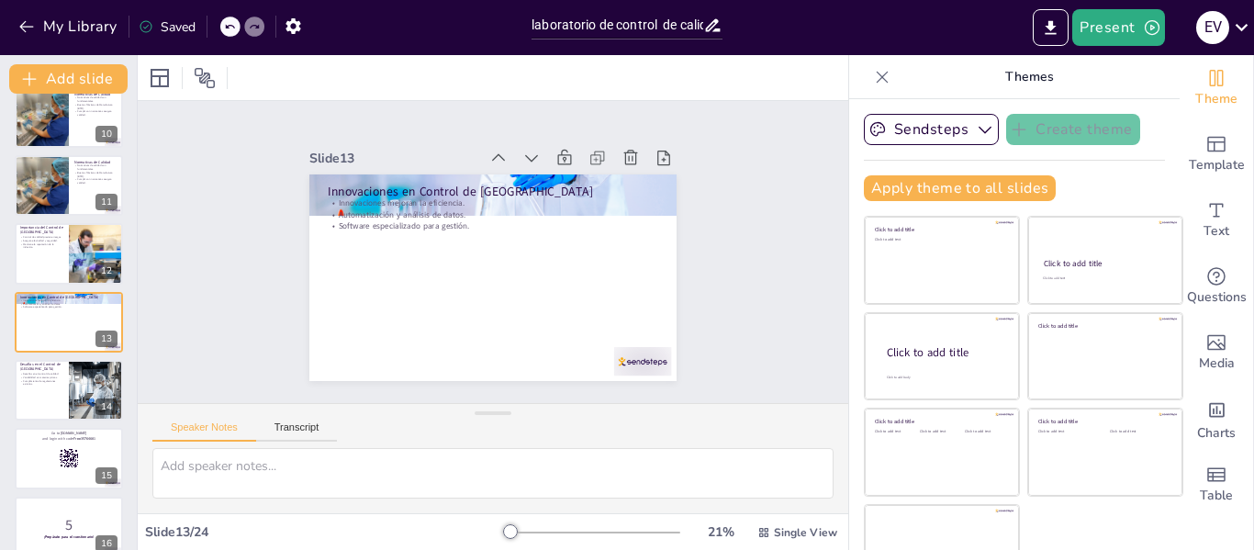
scroll to position [773, 0]
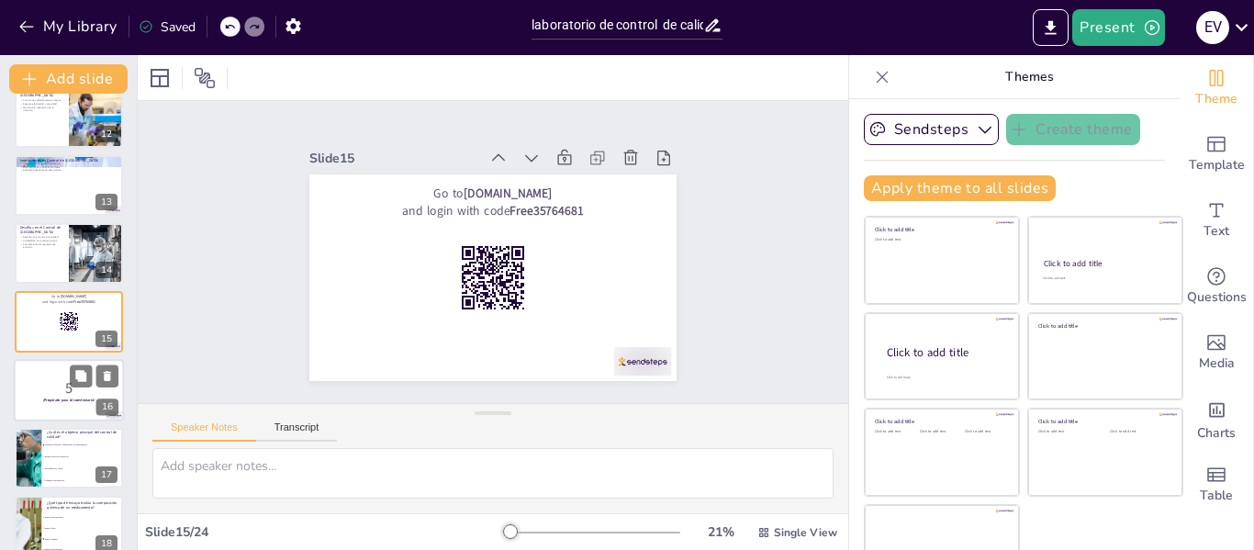
click at [19, 402] on p "¡Prepárate para el cuestionario!" at bounding box center [68, 401] width 99 height 6
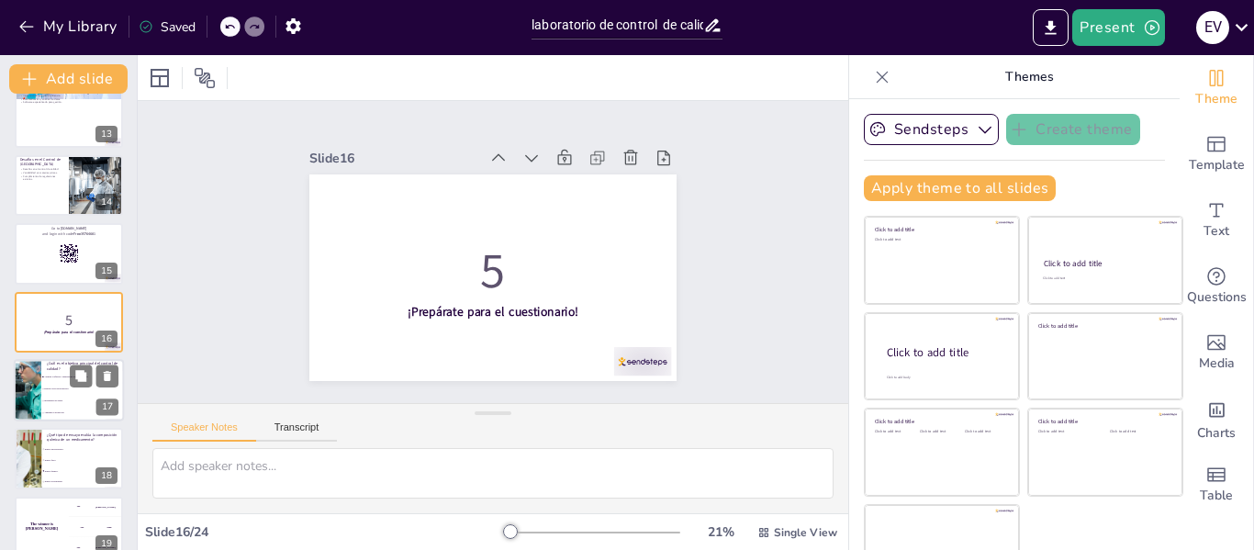
scroll to position [933, 0]
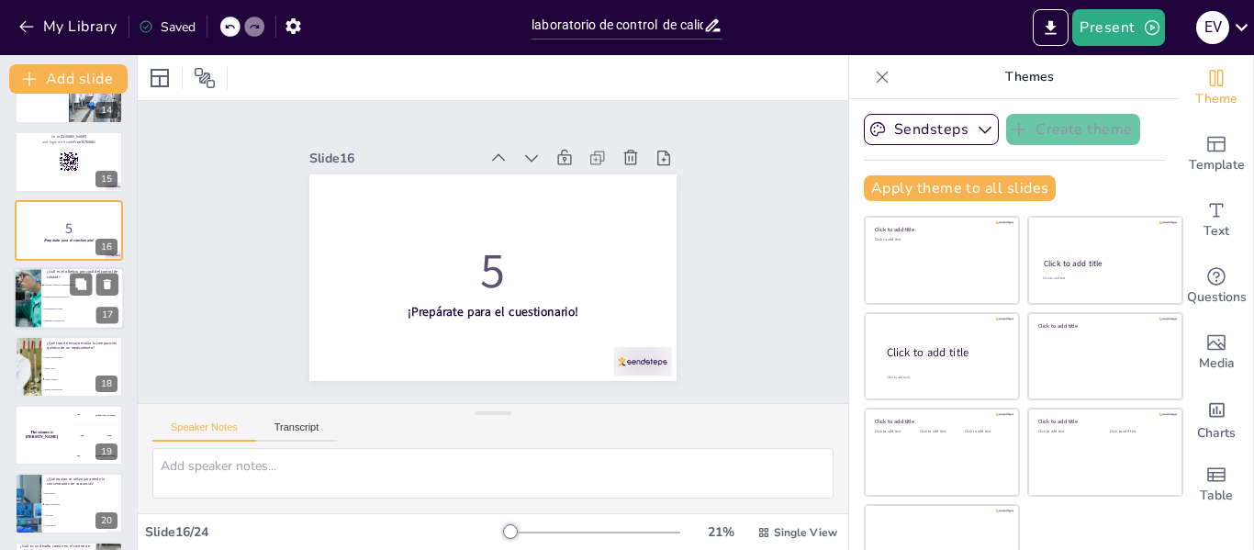
click at [88, 298] on li "Reducir costos de producción." at bounding box center [82, 297] width 83 height 12
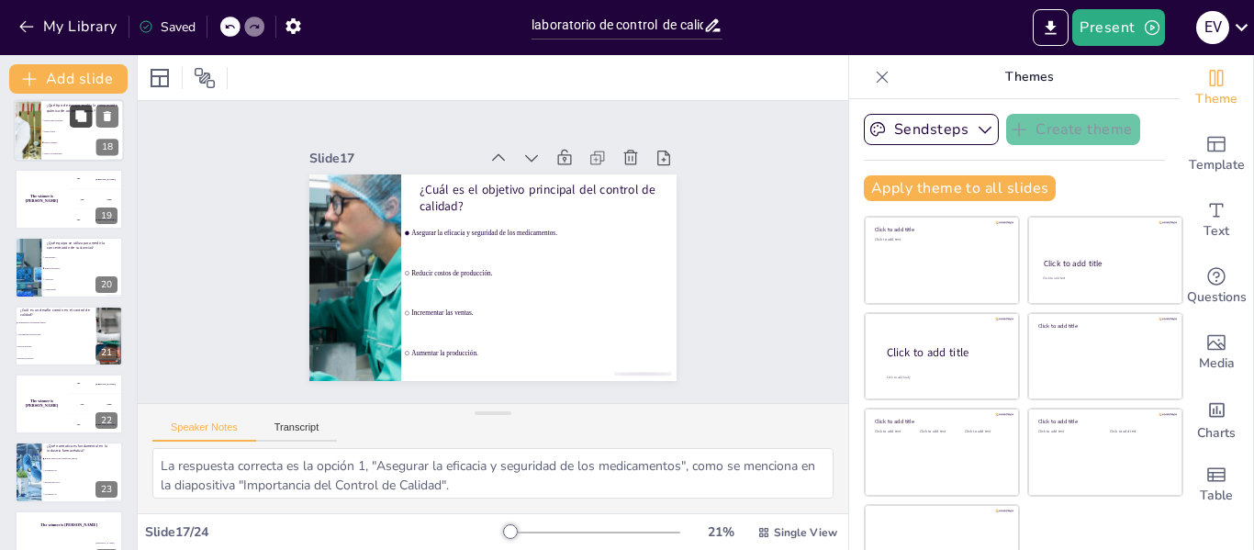
scroll to position [1186, 0]
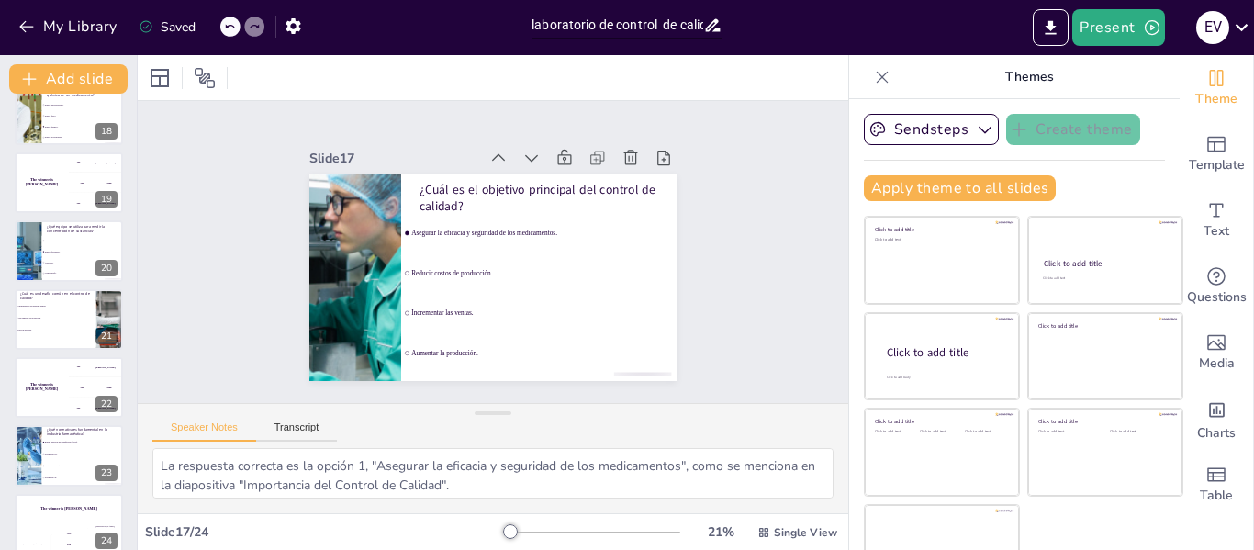
click at [792, 71] on div at bounding box center [493, 77] width 711 height 45
click at [76, 127] on span "Ensayo químico." at bounding box center [83, 126] width 79 height 3
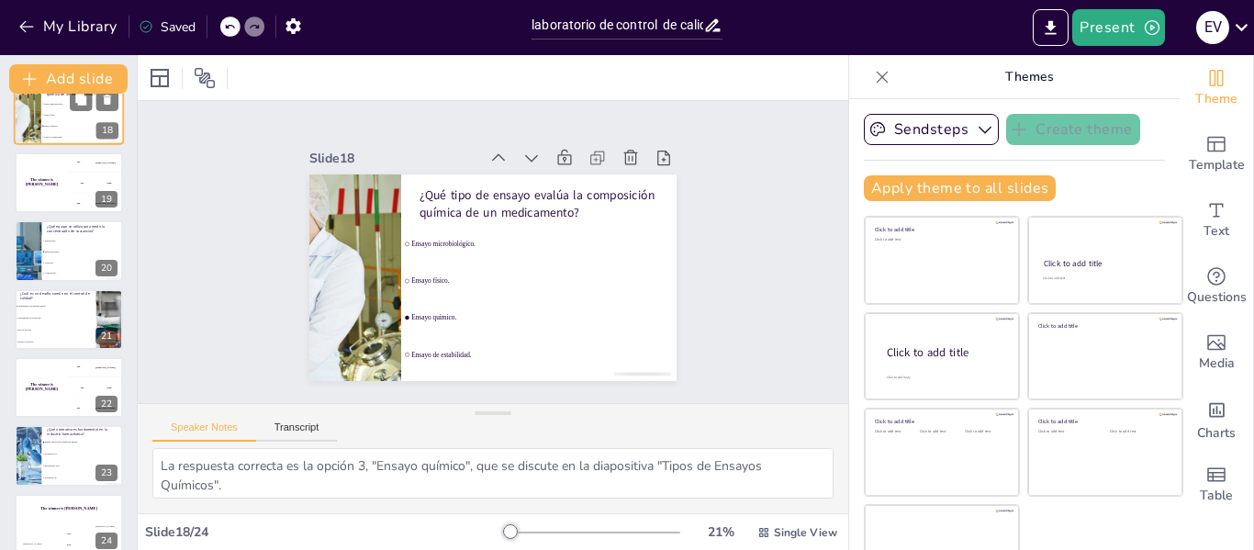
scroll to position [978, 0]
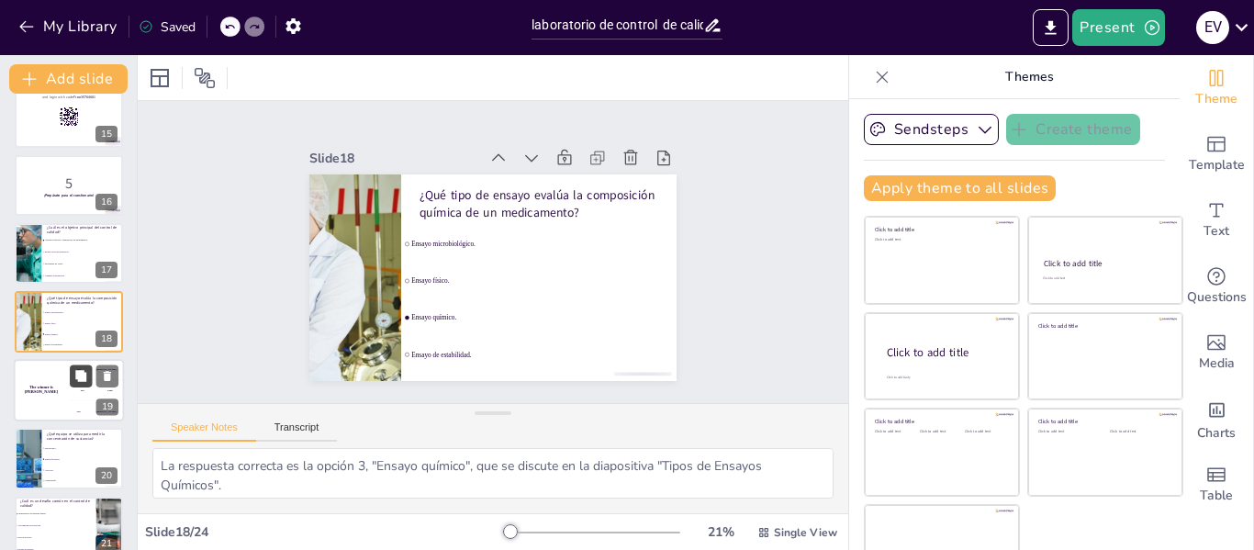
click at [84, 385] on button at bounding box center [81, 376] width 22 height 22
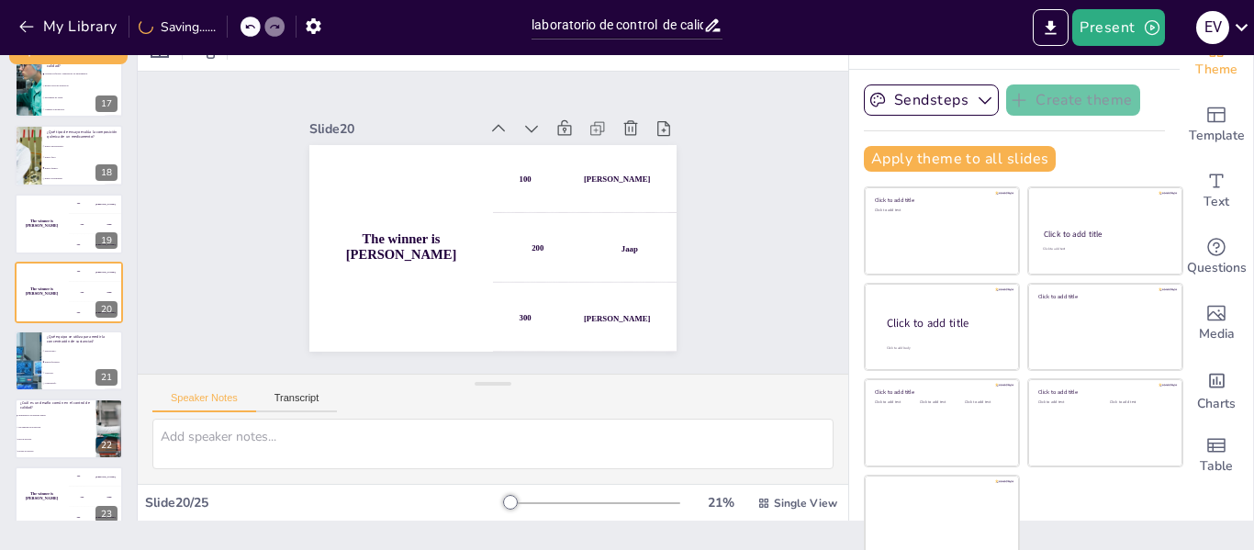
scroll to position [42, 0]
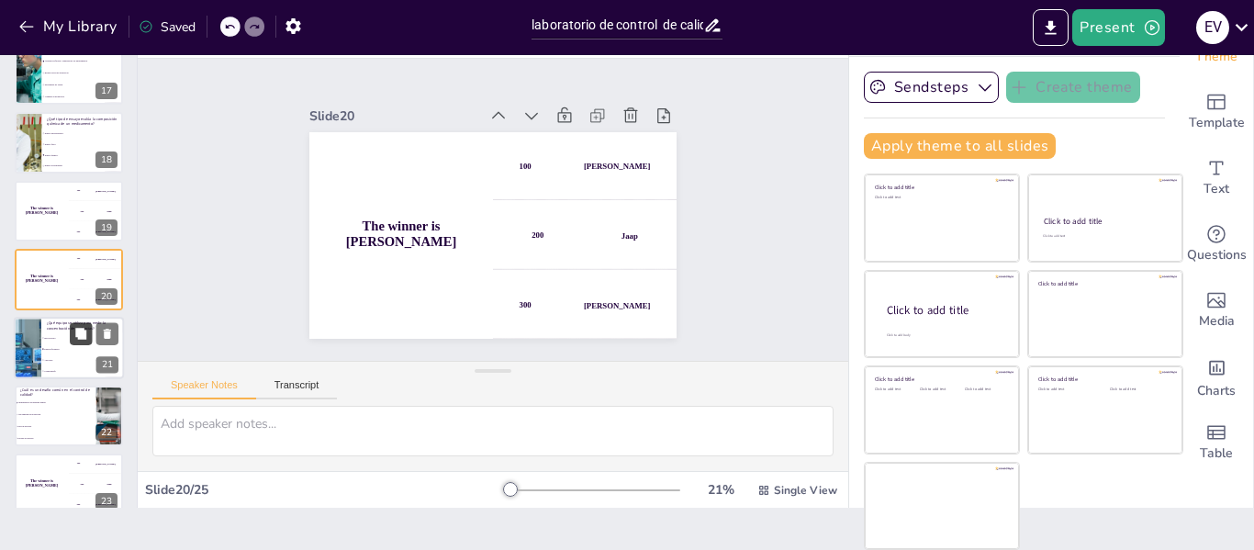
click at [85, 343] on button at bounding box center [81, 333] width 22 height 22
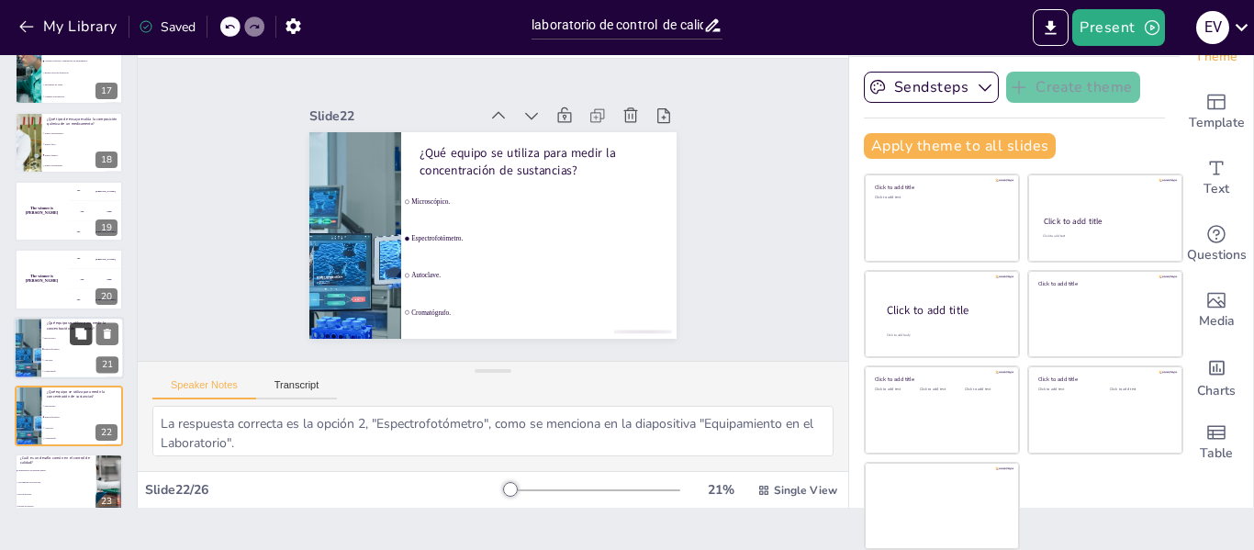
scroll to position [1252, 0]
